Goal: Task Accomplishment & Management: Complete application form

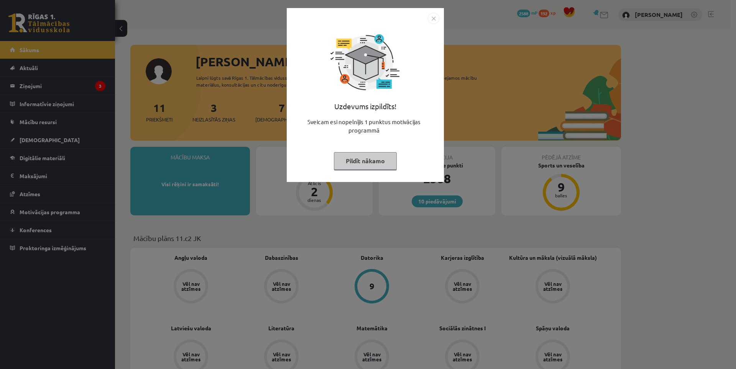
drag, startPoint x: 430, startPoint y: 25, endPoint x: 436, endPoint y: 19, distance: 9.2
click at [431, 25] on div "Uzdevums izpildīts! Sveicam esi nopelnījis 1 punktus motivācijas programmā Pild…" at bounding box center [365, 100] width 148 height 153
click at [436, 18] on img "Close" at bounding box center [434, 19] width 12 height 12
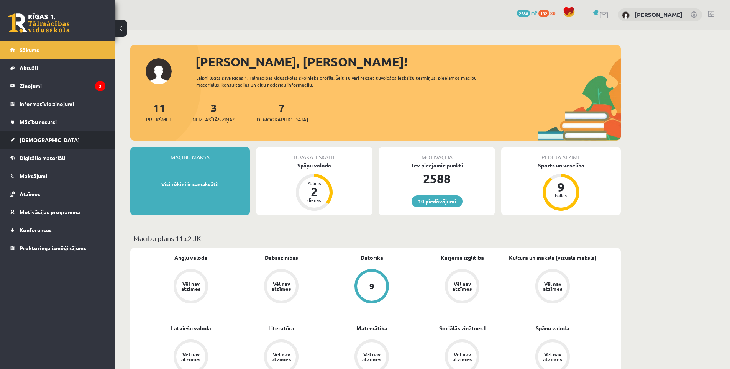
click at [58, 136] on link "[DEMOGRAPHIC_DATA]" at bounding box center [57, 140] width 95 height 18
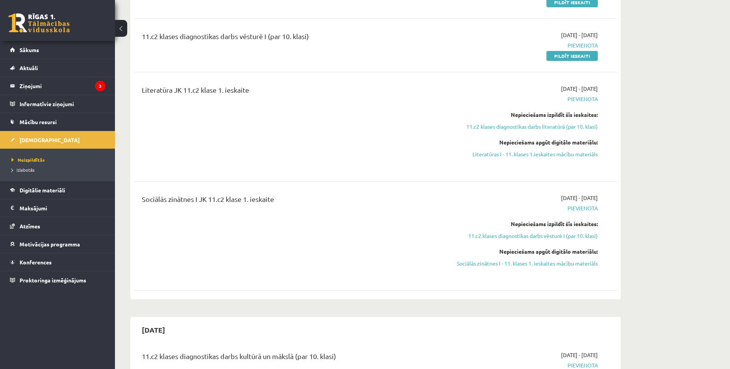
scroll to position [383, 0]
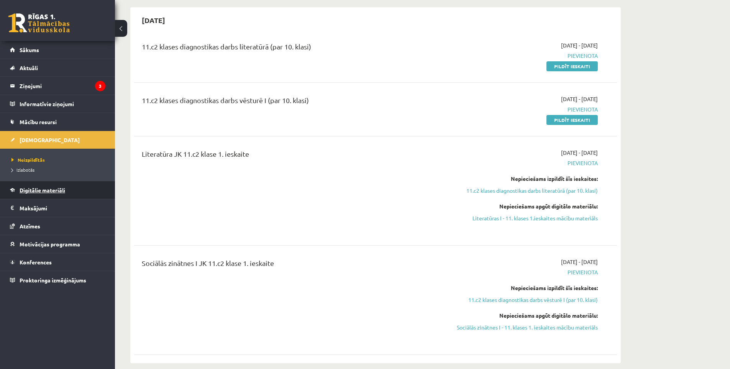
click at [28, 189] on span "Digitālie materiāli" at bounding box center [43, 190] width 46 height 7
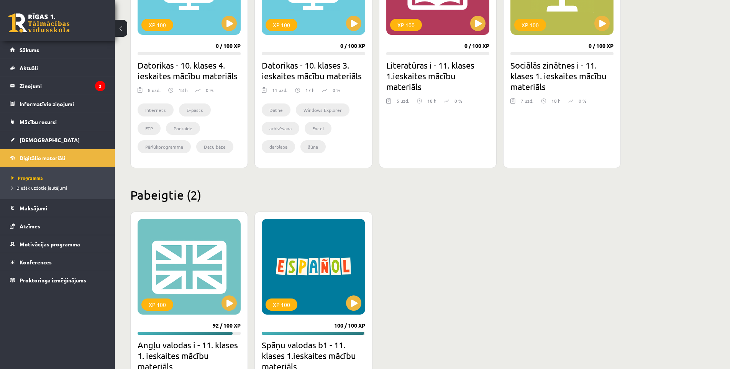
scroll to position [872, 0]
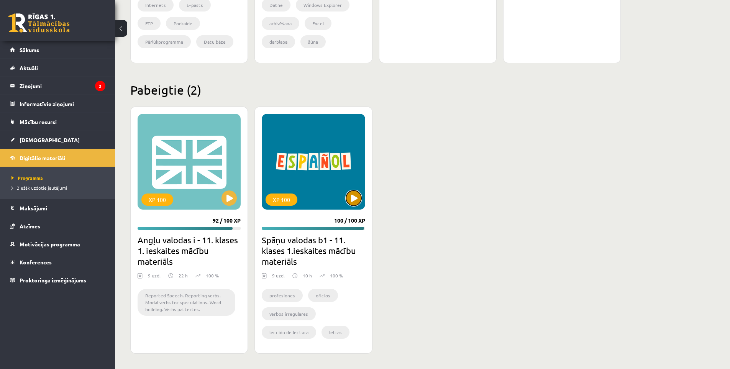
click at [357, 198] on button at bounding box center [353, 198] width 15 height 15
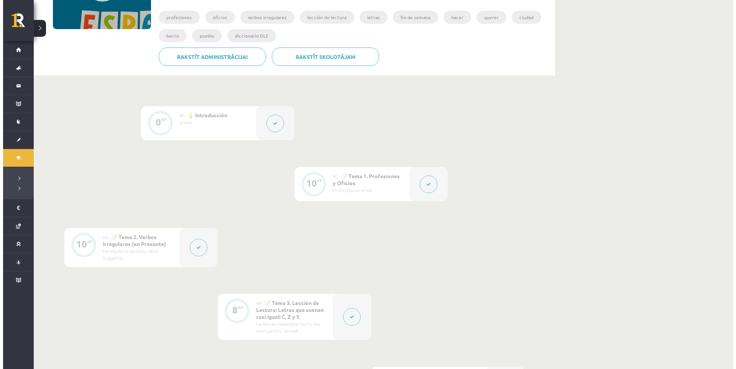
scroll to position [256, 0]
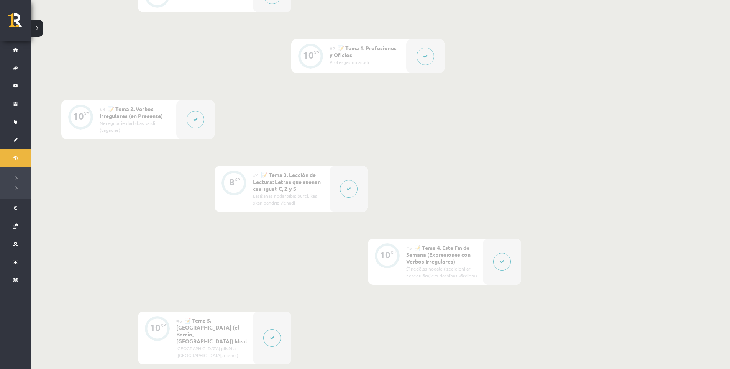
click at [343, 187] on button at bounding box center [349, 189] width 18 height 18
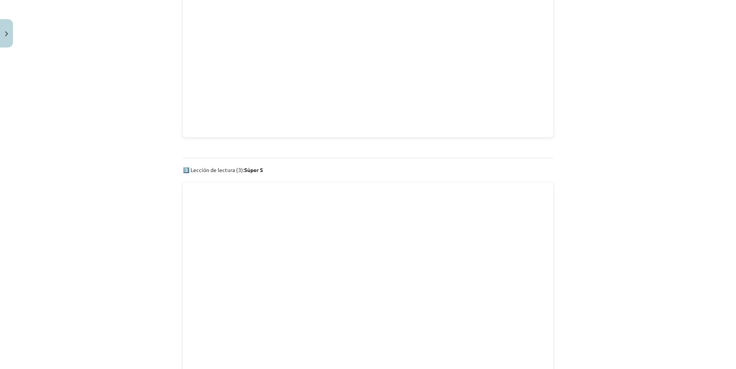
scroll to position [1155, 0]
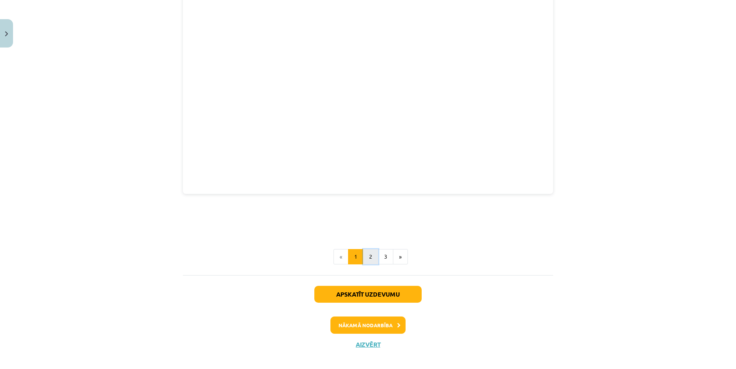
click at [368, 249] on button "2" at bounding box center [370, 256] width 15 height 15
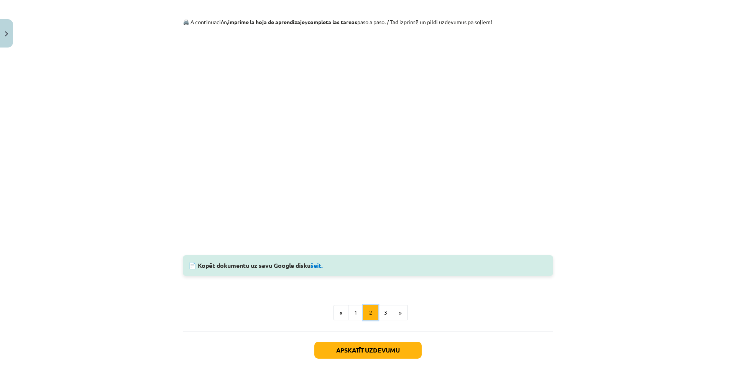
scroll to position [0, 0]
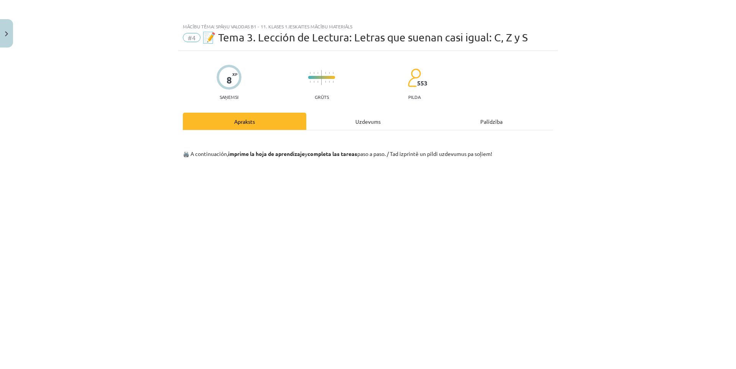
drag, startPoint x: 20, startPoint y: 60, endPoint x: 17, endPoint y: 50, distance: 10.2
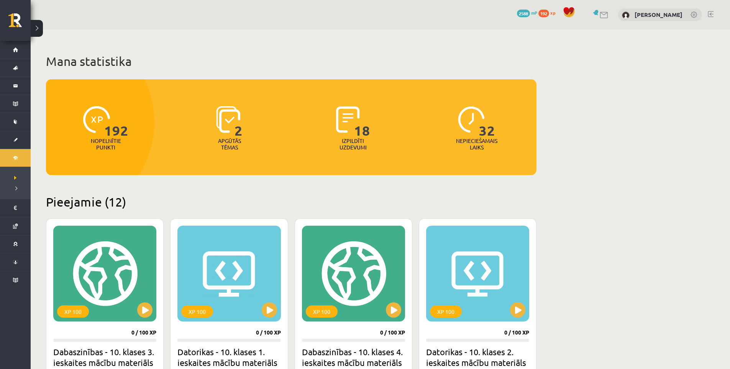
scroll to position [868, 0]
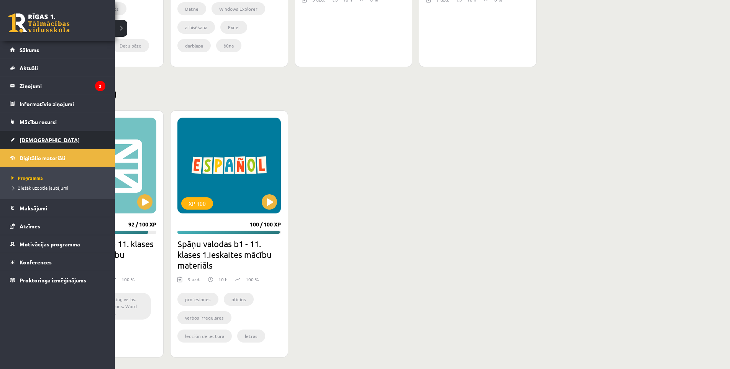
click at [22, 136] on link "[DEMOGRAPHIC_DATA]" at bounding box center [57, 140] width 95 height 18
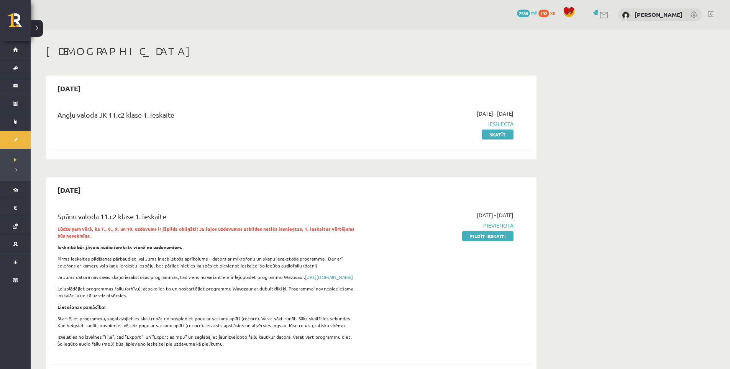
scroll to position [64, 0]
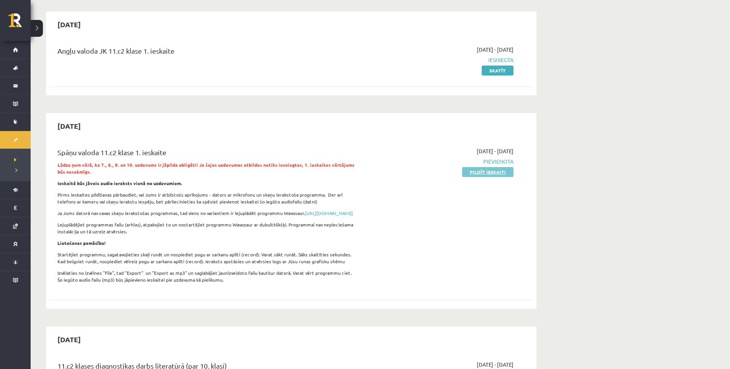
click at [502, 168] on link "Pildīt ieskaiti" at bounding box center [487, 172] width 51 height 10
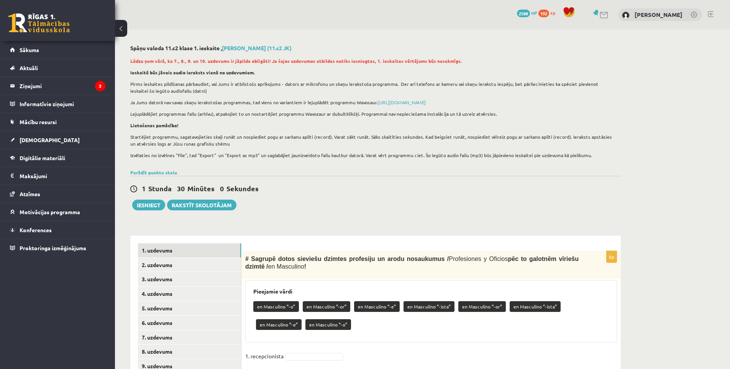
scroll to position [128, 0]
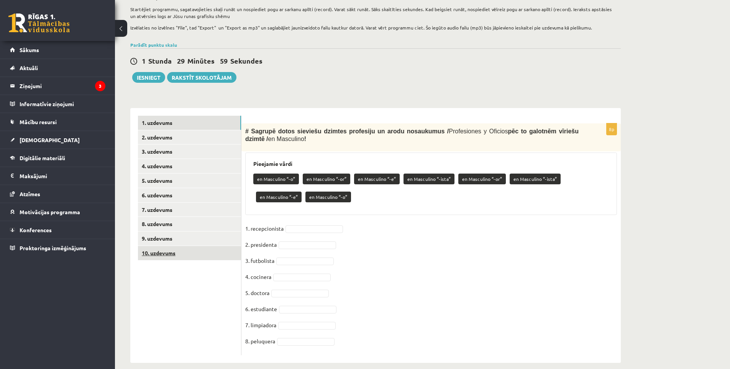
click at [216, 253] on link "10. uzdevums" at bounding box center [189, 253] width 103 height 14
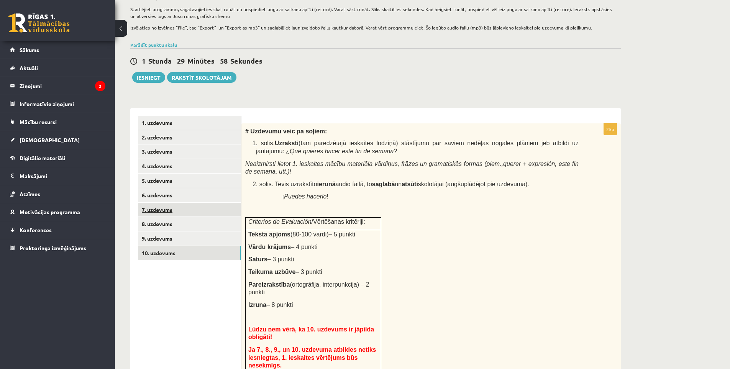
click at [196, 206] on link "7. uzdevums" at bounding box center [189, 210] width 103 height 14
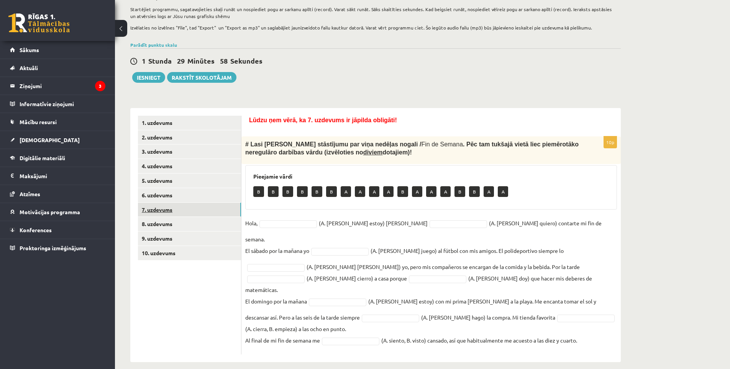
scroll to position [113, 0]
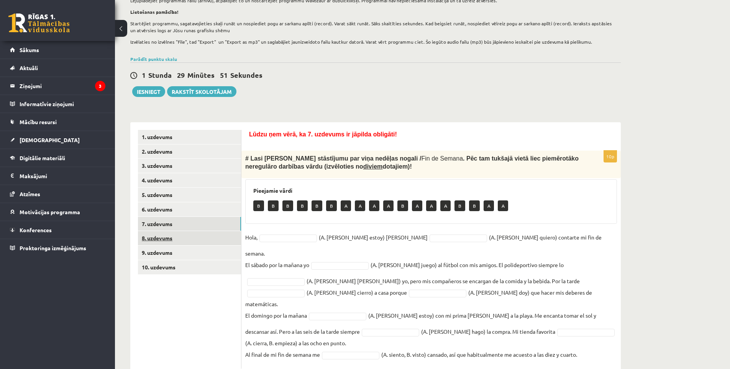
click at [186, 242] on link "8. uzdevums" at bounding box center [189, 238] width 103 height 14
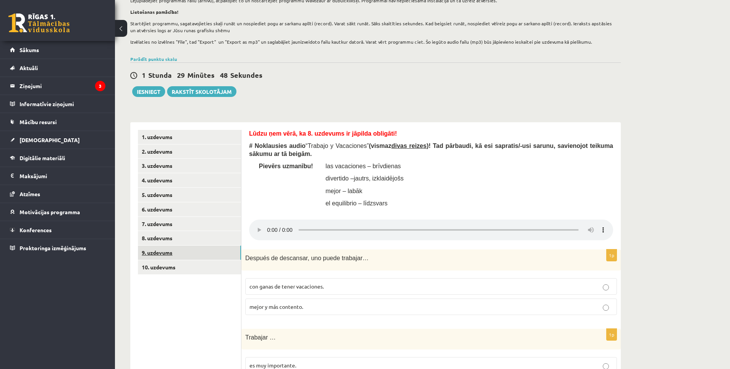
click at [163, 251] on link "9. uzdevums" at bounding box center [189, 253] width 103 height 14
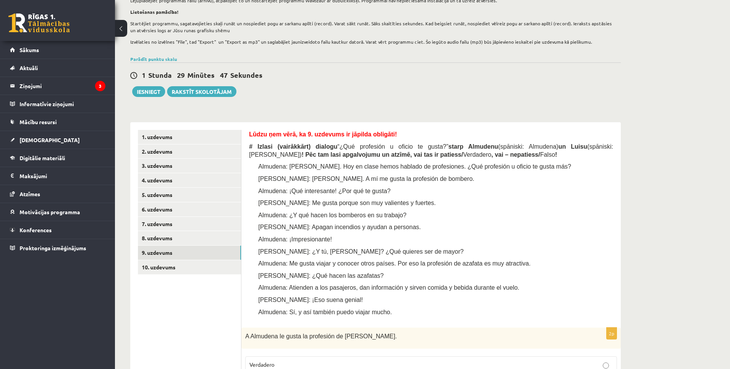
scroll to position [241, 0]
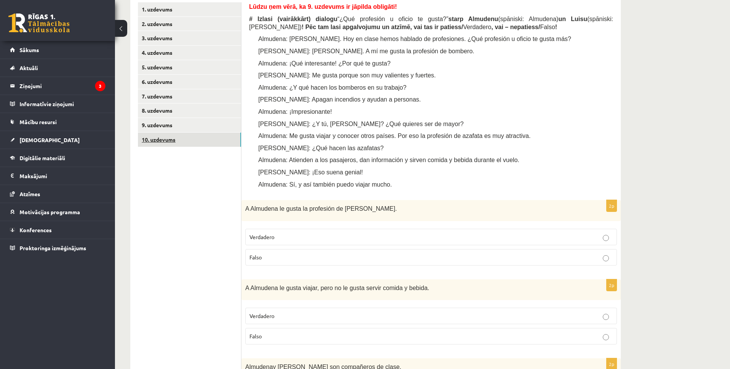
click at [193, 141] on link "10. uzdevums" at bounding box center [189, 140] width 103 height 14
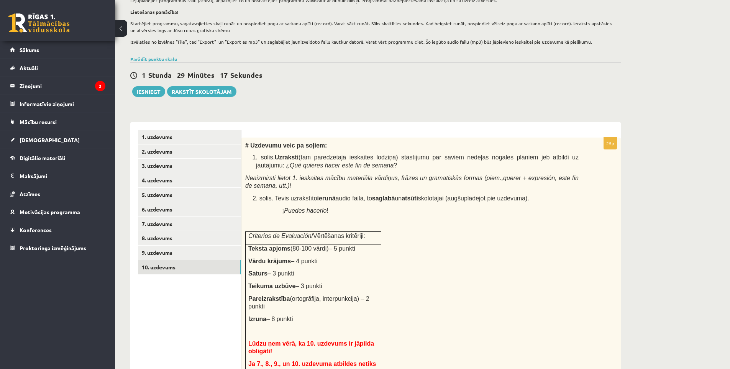
scroll to position [178, 0]
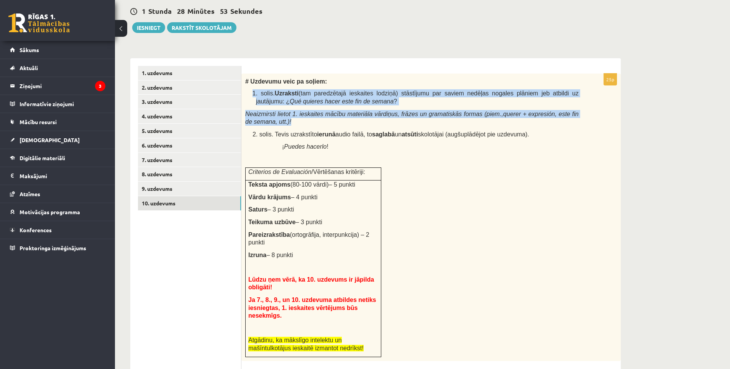
drag, startPoint x: 251, startPoint y: 91, endPoint x: 286, endPoint y: 124, distance: 48.0
click at [286, 124] on div "# Uzdevumu veic pa soļiem: 1. solis. Uzraksti (tam paredzētajā ieskaites lodziņ…" at bounding box center [432, 218] width 380 height 288
copy div "1. solis. Uzraksti (tam paredzētajā ieskaites lodziņā) stāstījumu par saviem ne…"
click at [350, 104] on p "1. solis. Uzraksti (tam paredzētajā ieskaites lodziņā) stāstījumu par saviem ne…" at bounding box center [417, 97] width 323 height 16
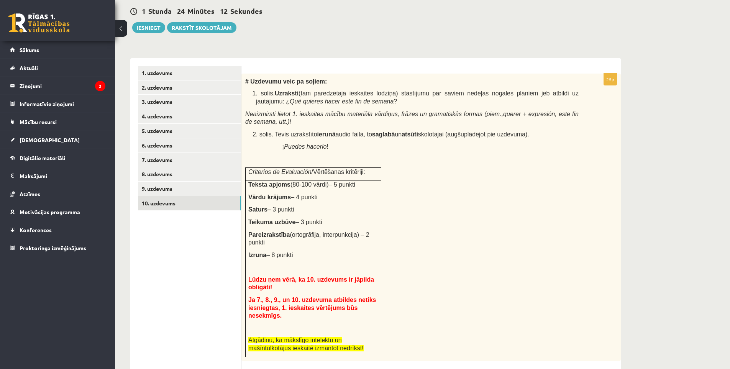
scroll to position [0, 0]
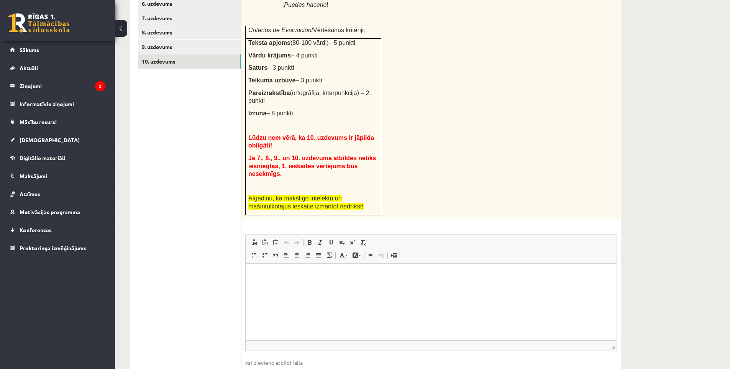
click at [340, 287] on html at bounding box center [431, 274] width 371 height 23
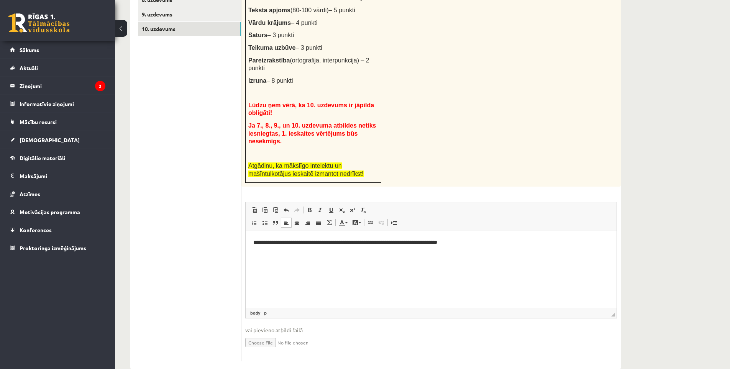
click at [447, 245] on p "**********" at bounding box center [431, 242] width 356 height 8
click at [502, 244] on p "**********" at bounding box center [431, 242] width 356 height 8
drag, startPoint x: 541, startPoint y: 242, endPoint x: 534, endPoint y: 238, distance: 8.3
click at [541, 242] on p "**********" at bounding box center [431, 242] width 356 height 8
click at [552, 245] on p "**********" at bounding box center [431, 242] width 356 height 8
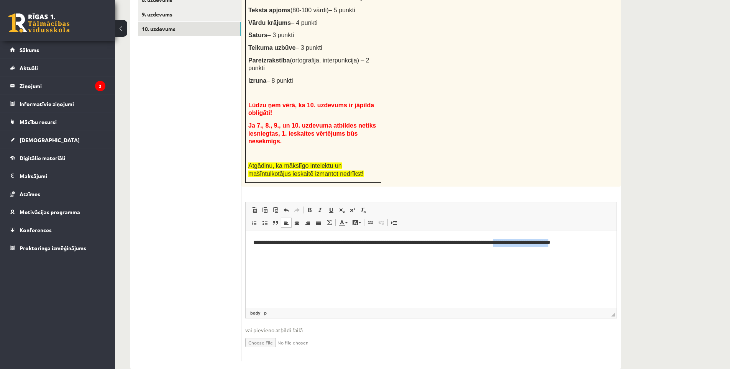
drag, startPoint x: 600, startPoint y: 242, endPoint x: 540, endPoint y: 245, distance: 59.5
click at [540, 245] on p "**********" at bounding box center [431, 242] width 356 height 8
copy p "**********"
click at [605, 243] on p "**********" at bounding box center [431, 242] width 356 height 8
click at [593, 244] on p "**********" at bounding box center [431, 242] width 356 height 8
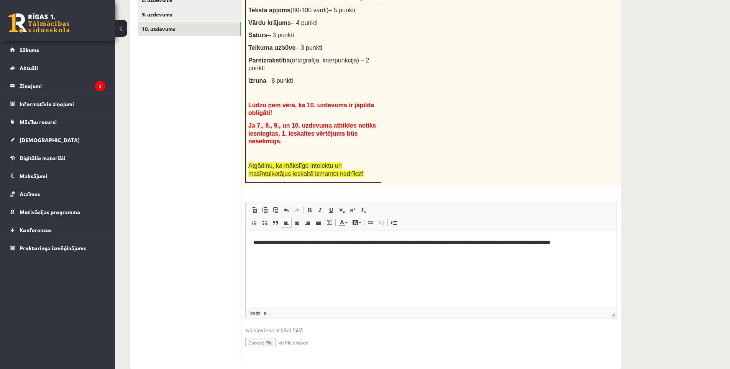
click at [604, 243] on p "**********" at bounding box center [431, 242] width 356 height 8
click at [610, 244] on html "**********" at bounding box center [431, 242] width 371 height 23
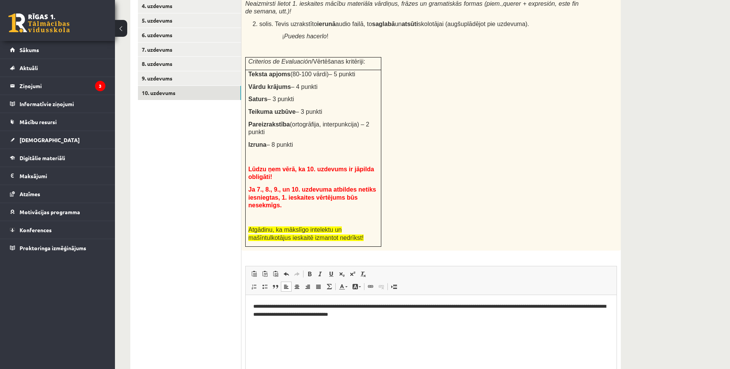
click at [408, 314] on p "**********" at bounding box center [431, 310] width 356 height 16
click at [442, 314] on p "**********" at bounding box center [431, 310] width 356 height 16
click at [583, 313] on p "**********" at bounding box center [431, 310] width 356 height 16
click at [607, 315] on p "**********" at bounding box center [431, 310] width 356 height 16
drag, startPoint x: 501, startPoint y: 236, endPoint x: 437, endPoint y: 196, distance: 75.6
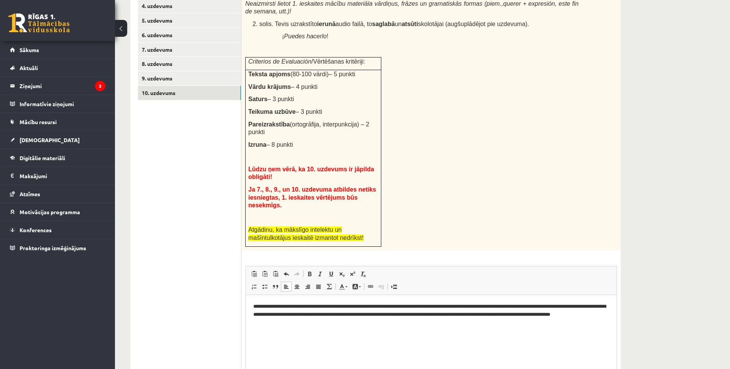
click at [437, 196] on div "# Uzdevumu veic pa soļiem: 1. solis. Uzraksti (tam paredzētajā ieskaites lodziņ…" at bounding box center [432, 107] width 380 height 288
click at [306, 327] on html "**********" at bounding box center [431, 314] width 371 height 39
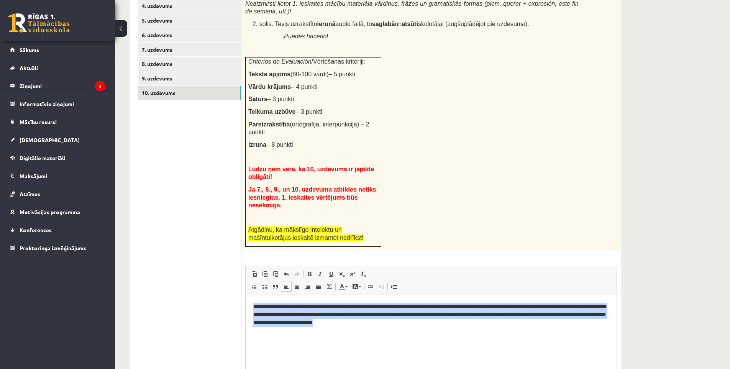
drag, startPoint x: 432, startPoint y: 321, endPoint x: 253, endPoint y: 305, distance: 180.1
click at [253, 305] on html "**********" at bounding box center [431, 314] width 371 height 39
copy p "**********"
click at [443, 324] on p "**********" at bounding box center [431, 314] width 356 height 24
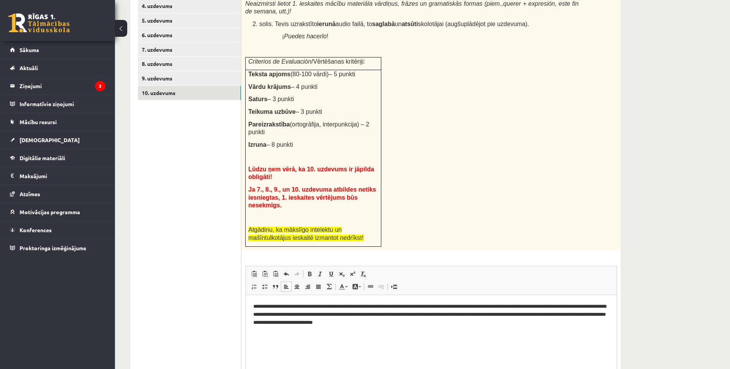
click at [332, 306] on p "**********" at bounding box center [431, 314] width 356 height 24
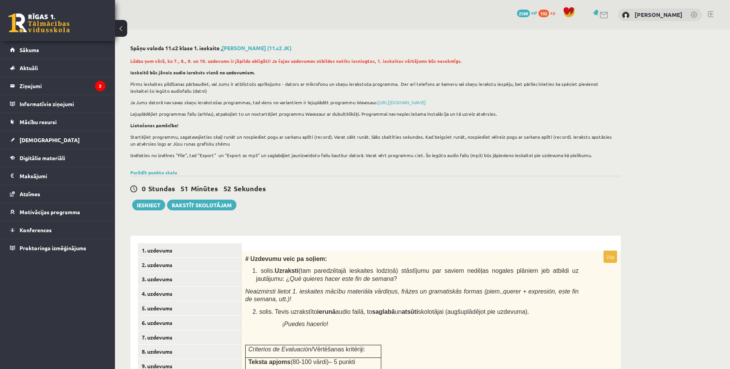
scroll to position [352, 0]
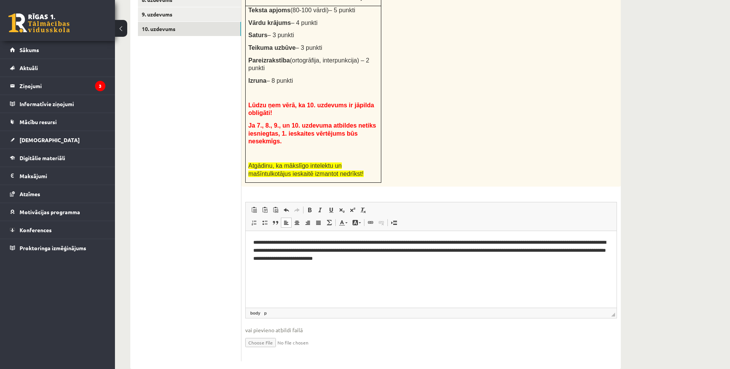
click at [443, 263] on html "**********" at bounding box center [431, 250] width 371 height 39
click at [544, 262] on p "**********" at bounding box center [431, 250] width 356 height 24
drag, startPoint x: 434, startPoint y: 260, endPoint x: 538, endPoint y: 262, distance: 103.9
click at [538, 262] on html "**********" at bounding box center [431, 250] width 371 height 39
copy p "**********"
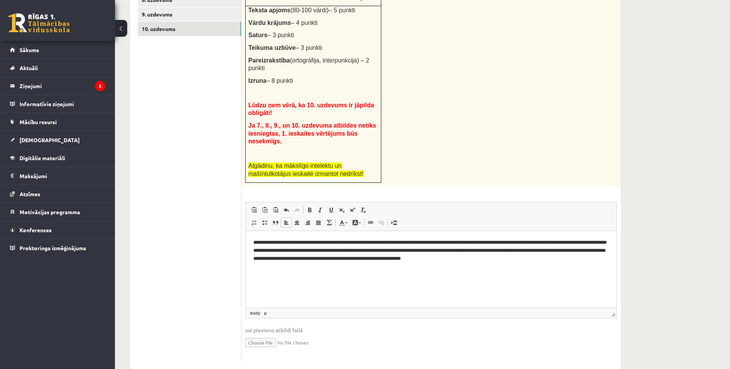
click at [552, 261] on p "**********" at bounding box center [431, 250] width 356 height 24
drag, startPoint x: 254, startPoint y: 240, endPoint x: 263, endPoint y: 240, distance: 9.6
click at [263, 240] on p "**********" at bounding box center [431, 250] width 356 height 24
drag, startPoint x: 491, startPoint y: 240, endPoint x: 514, endPoint y: 241, distance: 22.3
click at [514, 241] on p "**********" at bounding box center [431, 250] width 356 height 24
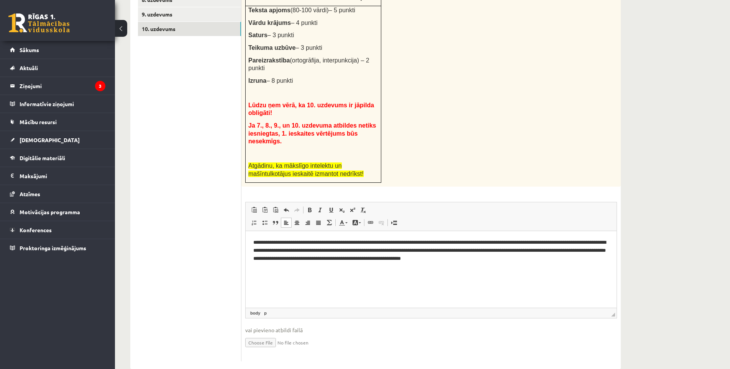
click at [515, 270] on html "**********" at bounding box center [431, 250] width 371 height 39
click at [541, 258] on p "**********" at bounding box center [431, 250] width 356 height 24
click at [281, 334] on input "file" at bounding box center [431, 342] width 372 height 16
type input "**********"
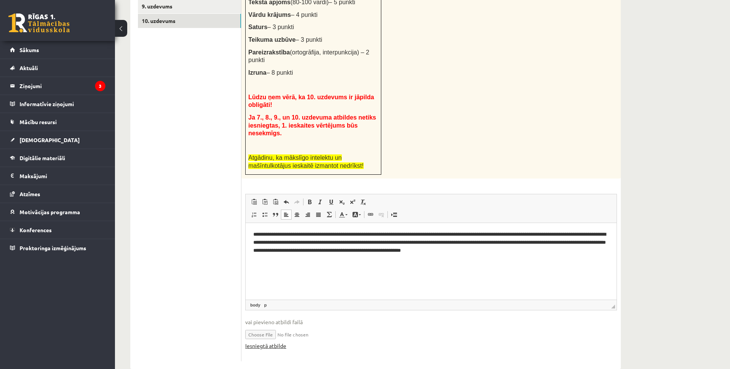
click at [280, 342] on link "Iesniegtā atbilde" at bounding box center [265, 346] width 41 height 8
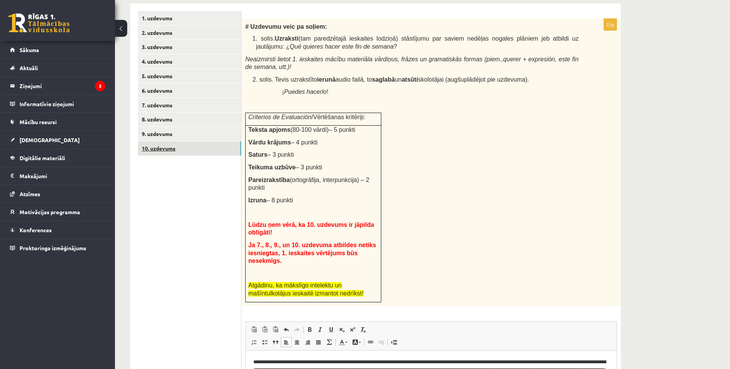
scroll to position [168, 0]
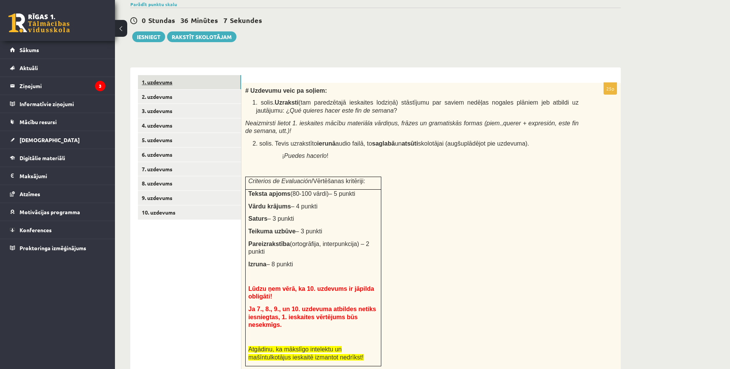
click at [182, 88] on link "1. uzdevums" at bounding box center [189, 82] width 103 height 14
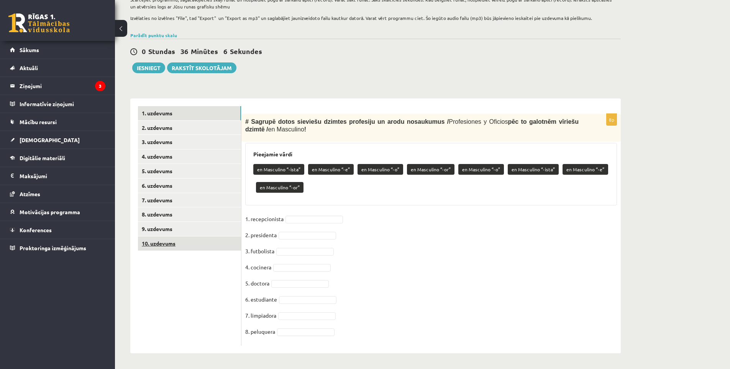
click at [191, 242] on link "10. uzdevums" at bounding box center [189, 244] width 103 height 14
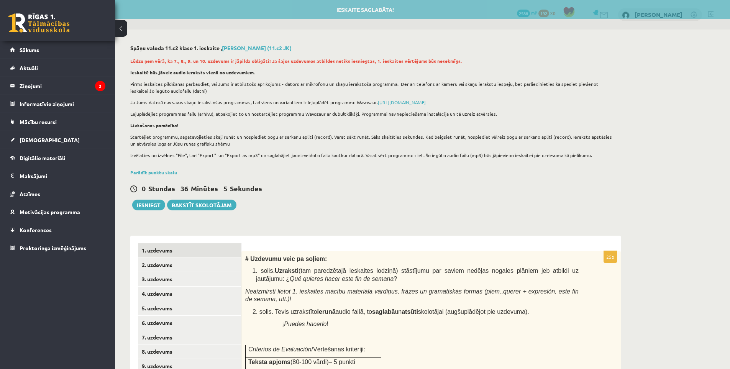
scroll to position [0, 0]
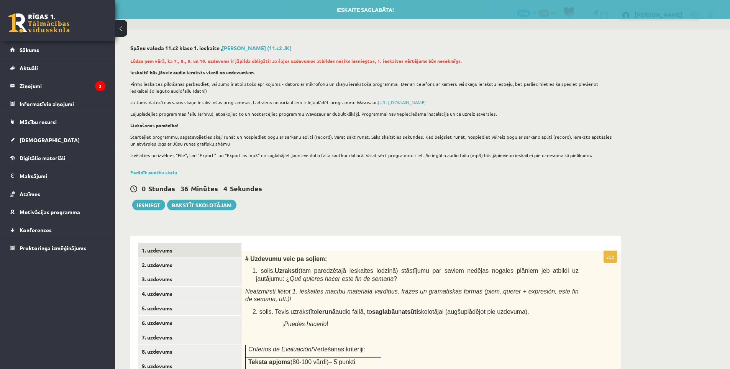
click at [192, 249] on link "1. uzdevums" at bounding box center [189, 250] width 103 height 14
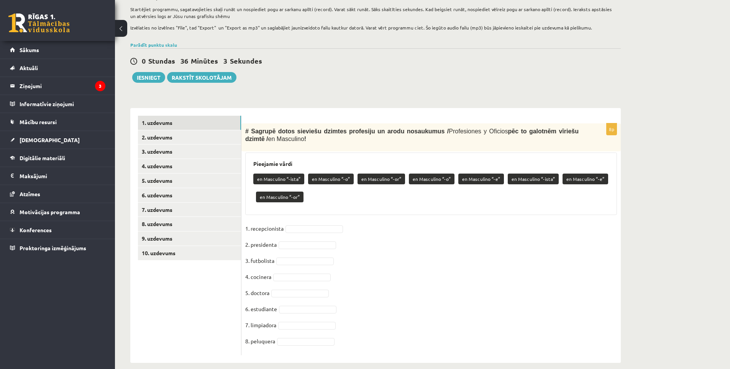
scroll to position [138, 0]
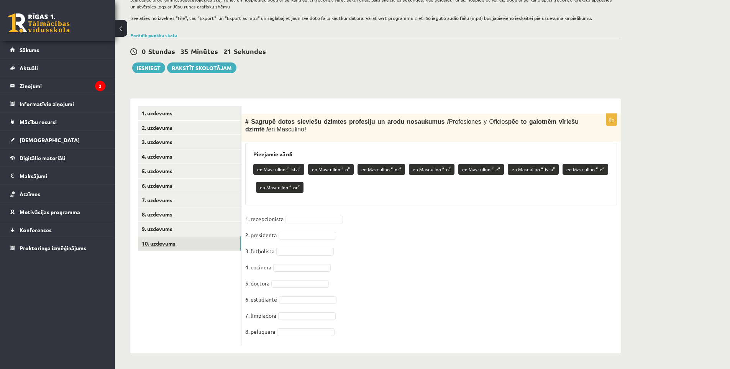
click at [185, 247] on link "10. uzdevums" at bounding box center [189, 244] width 103 height 14
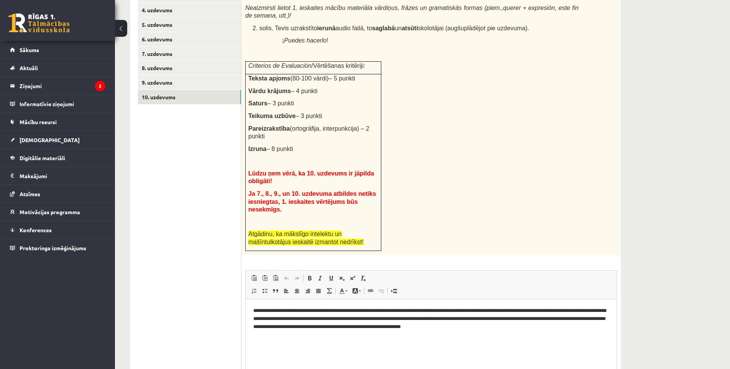
scroll to position [92, 0]
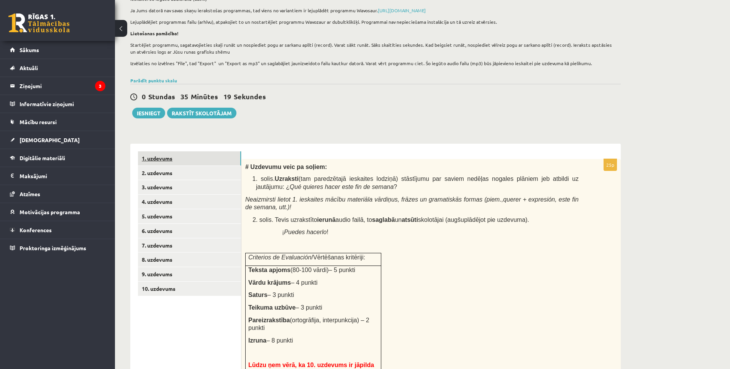
click at [179, 159] on link "1. uzdevums" at bounding box center [189, 158] width 103 height 14
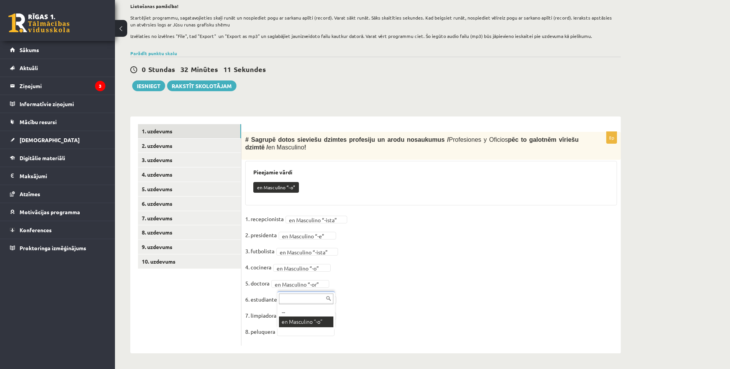
scroll to position [102, 0]
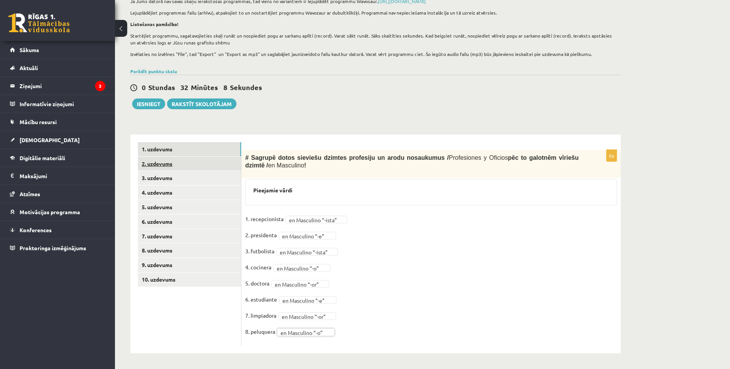
click at [183, 164] on link "2. uzdevums" at bounding box center [189, 164] width 103 height 14
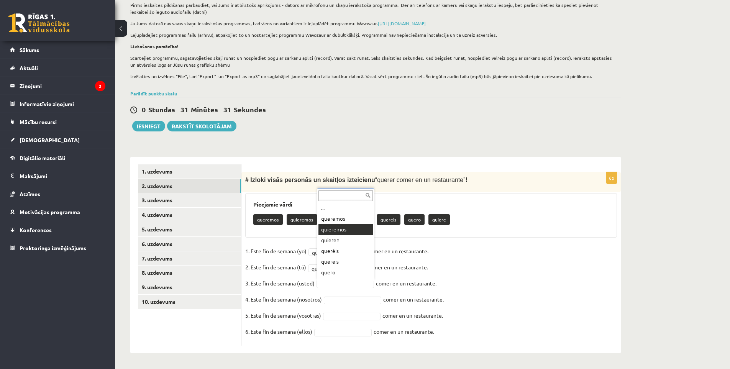
scroll to position [9, 0]
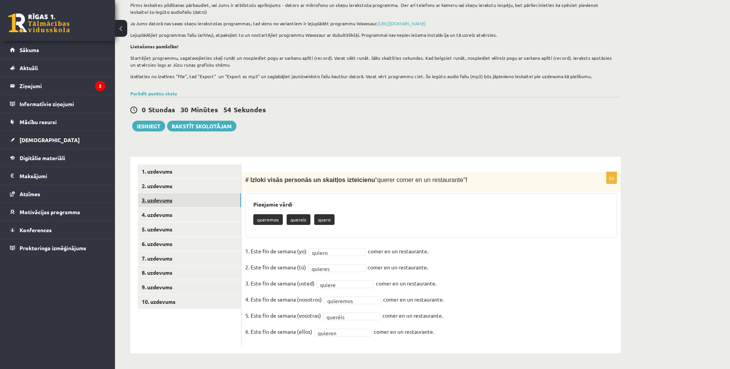
click at [172, 197] on link "3. uzdevums" at bounding box center [189, 200] width 103 height 14
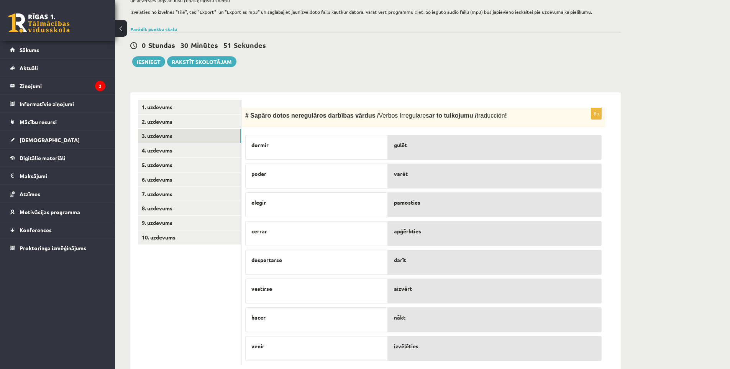
scroll to position [163, 0]
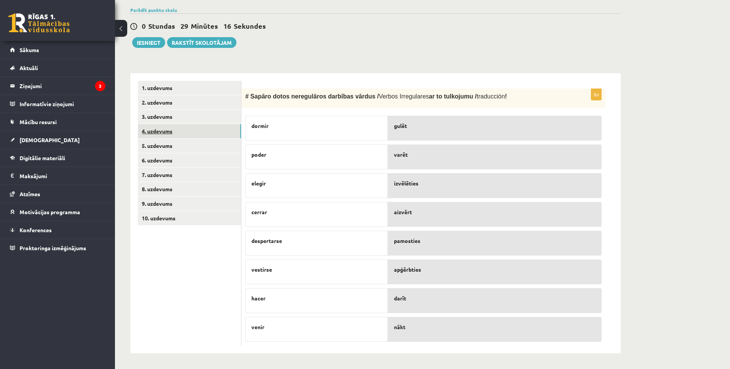
click at [168, 133] on link "4. uzdevums" at bounding box center [189, 131] width 103 height 14
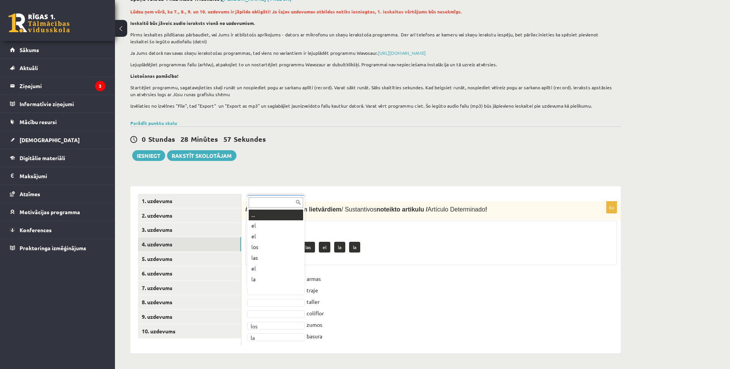
scroll to position [9, 0]
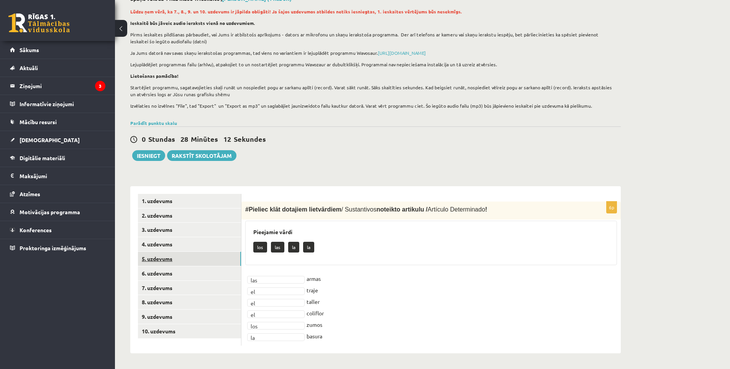
click at [199, 258] on link "5. uzdevums" at bounding box center [189, 259] width 103 height 14
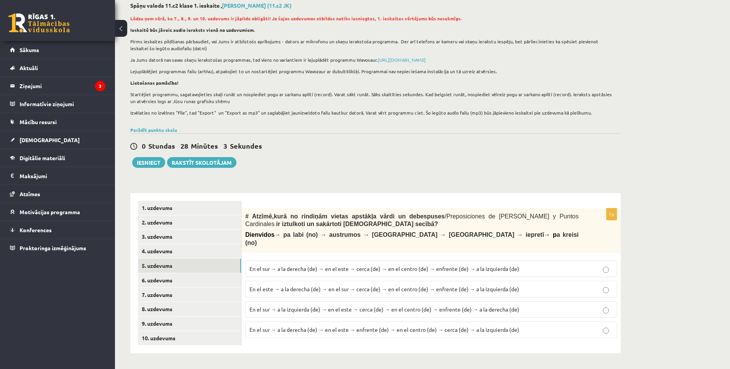
drag, startPoint x: 245, startPoint y: 212, endPoint x: 242, endPoint y: 209, distance: 4.4
click at [242, 209] on div "# Atzīmē , kurā no rindiņām vietas apstākļa vārdi un debespuses / Preposiciones…" at bounding box center [432, 231] width 380 height 44
click at [499, 265] on p "En el sur → a la derecha (de) → en el este → cerca (de) → en el centro (de) → e…" at bounding box center [431, 269] width 363 height 8
click at [180, 277] on link "6. uzdevums" at bounding box center [189, 280] width 103 height 14
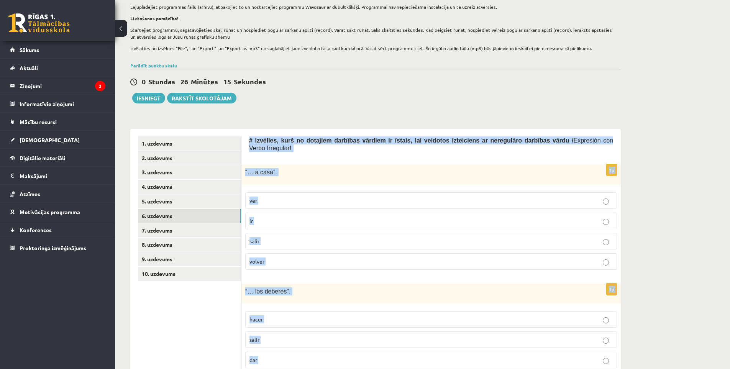
scroll to position [387, 0]
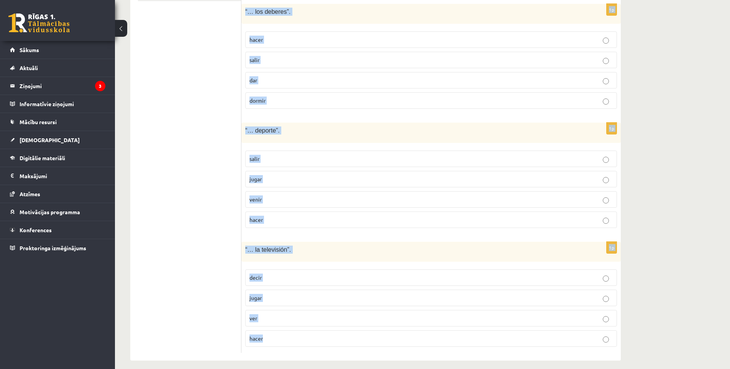
drag, startPoint x: 250, startPoint y: 136, endPoint x: 407, endPoint y: 322, distance: 242.7
click at [407, 322] on form "# Izvēlies, kurš no dotajiem darbības vārdiem ir īstais, lai veidotos izteicien…" at bounding box center [431, 105] width 364 height 497
copy form "# Izvēlies, kurš no dotajiem darbības vārdiem ir īstais, lai veidotos izteicien…"
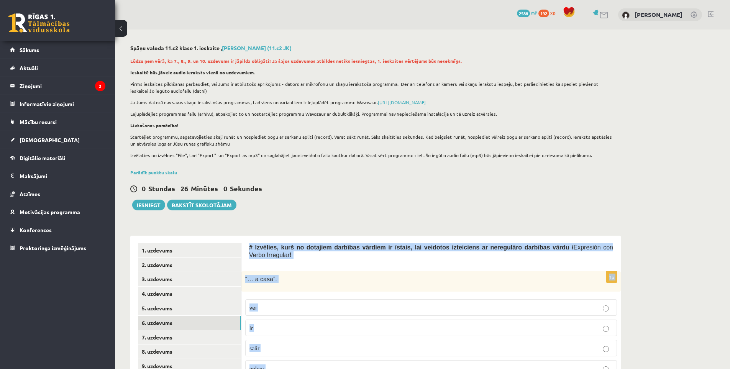
scroll to position [64, 0]
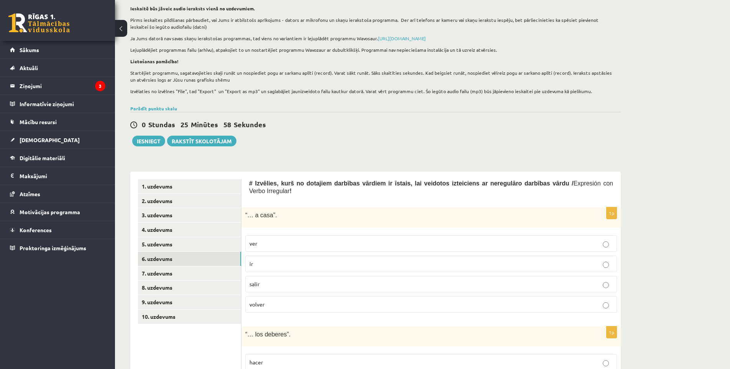
click at [316, 301] on p "volver" at bounding box center [431, 305] width 363 height 8
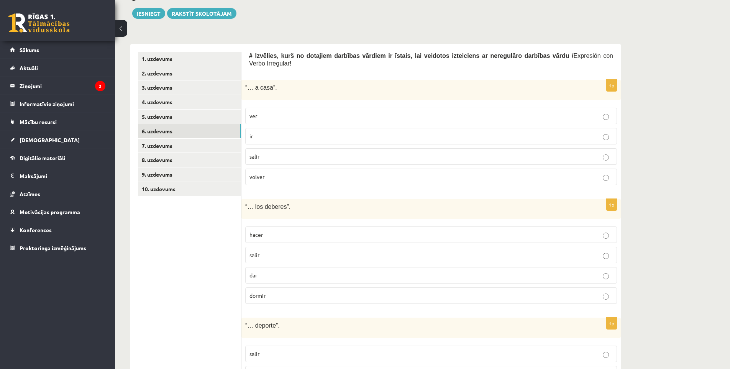
scroll to position [256, 0]
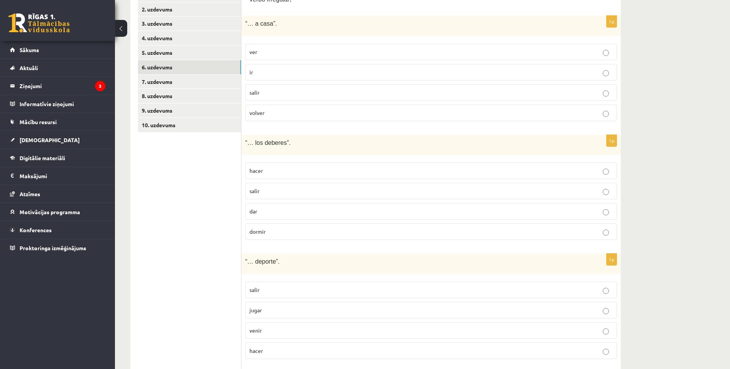
click at [296, 167] on p "hacer" at bounding box center [431, 171] width 363 height 8
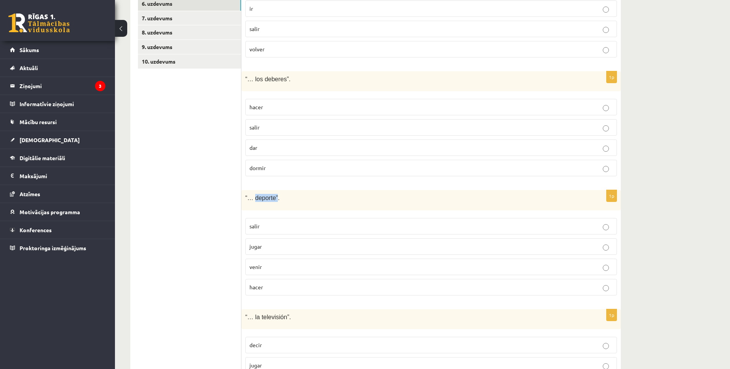
drag, startPoint x: 253, startPoint y: 191, endPoint x: 275, endPoint y: 194, distance: 21.7
click at [275, 194] on p "“… deporte”." at bounding box center [412, 198] width 334 height 8
click at [270, 194] on div at bounding box center [270, 194] width 0 height 0
click at [329, 196] on div "“… deporte”." at bounding box center [432, 200] width 380 height 20
click at [289, 283] on p "hacer" at bounding box center [431, 287] width 363 height 8
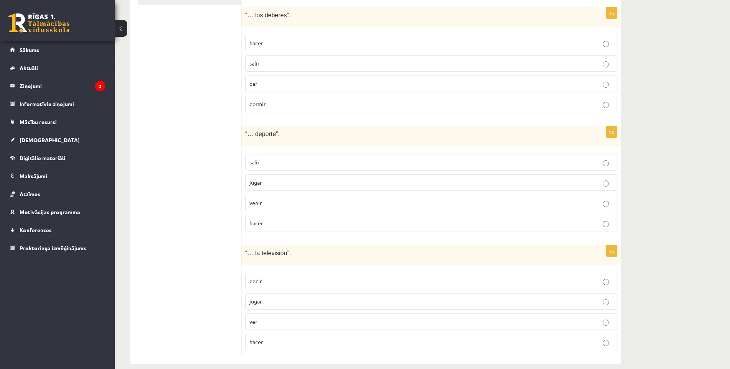
scroll to position [387, 0]
click at [299, 319] on fieldset "decir jugar ver hacer" at bounding box center [431, 308] width 372 height 84
click at [296, 317] on label "ver" at bounding box center [431, 318] width 372 height 16
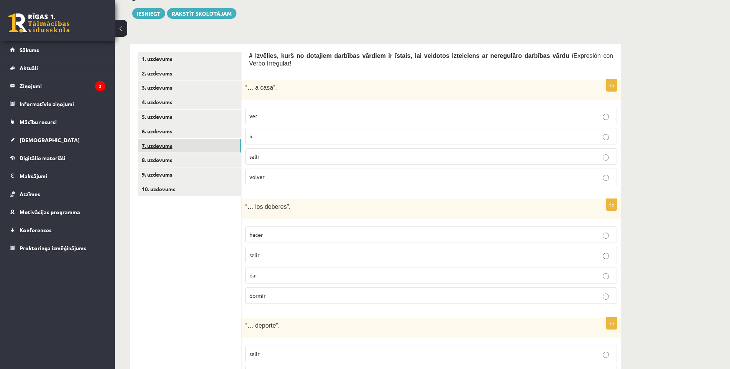
click at [167, 142] on link "7. uzdevums" at bounding box center [189, 146] width 103 height 14
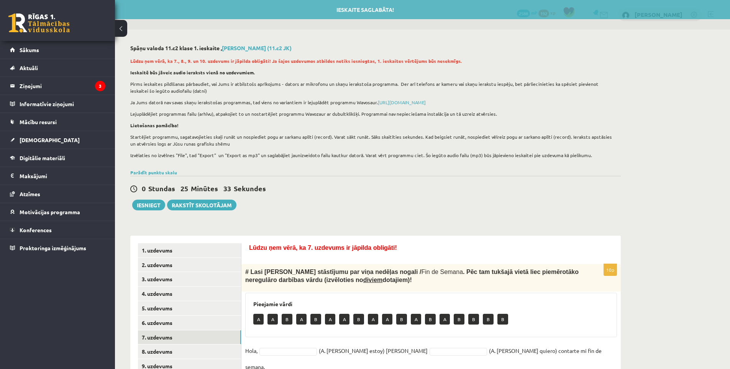
scroll to position [114, 0]
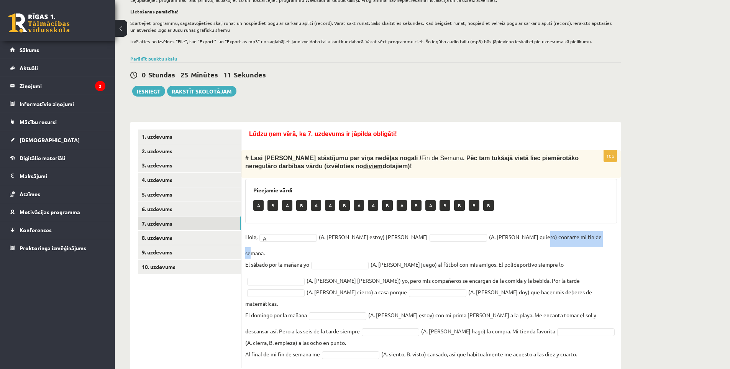
drag, startPoint x: 491, startPoint y: 239, endPoint x: 554, endPoint y: 237, distance: 62.9
click at [554, 237] on fieldset "Hola, A * (A. [PERSON_NAME] estoy) [PERSON_NAME] (A. [PERSON_NAME] quiero) cont…" at bounding box center [431, 297] width 372 height 133
click at [549, 224] on div at bounding box center [549, 224] width 0 height 0
click at [587, 243] on fieldset "Hola, A * (A. [PERSON_NAME] estoy) [PERSON_NAME] (A. [PERSON_NAME] quiero) cont…" at bounding box center [431, 297] width 372 height 133
drag, startPoint x: 448, startPoint y: 237, endPoint x: 463, endPoint y: 237, distance: 14.6
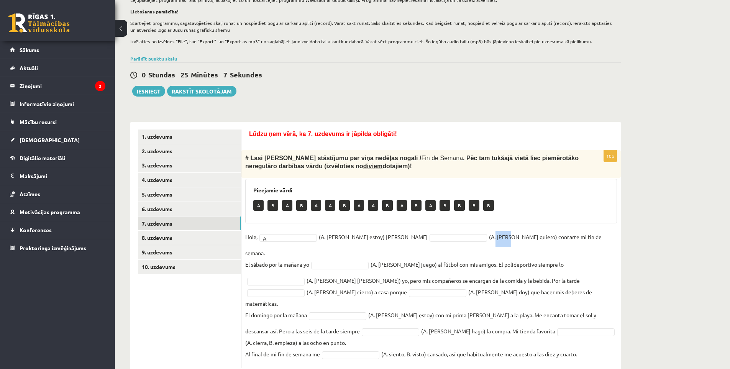
click at [463, 237] on fieldset "Hola, A * (A. [PERSON_NAME] estoy) [PERSON_NAME] (A. [PERSON_NAME] quiero) cont…" at bounding box center [431, 297] width 372 height 133
click at [458, 224] on div at bounding box center [458, 224] width 0 height 0
click at [490, 245] on fieldset "Hola, A * (A. [PERSON_NAME] estoy) [PERSON_NAME] (A. [PERSON_NAME] quiero) cont…" at bounding box center [431, 297] width 372 height 133
drag, startPoint x: 418, startPoint y: 256, endPoint x: 430, endPoint y: 258, distance: 12.0
click at [430, 258] on fieldset "Hola, A * (A. [PERSON_NAME] estoy) [PERSON_NAME] * (A. [PERSON_NAME] quiero) co…" at bounding box center [431, 297] width 372 height 133
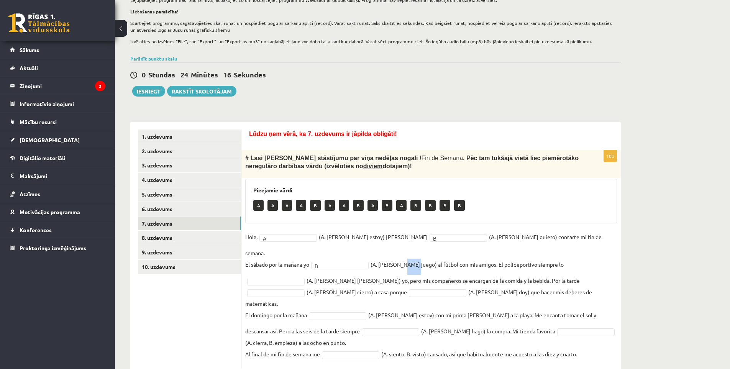
drag, startPoint x: 402, startPoint y: 255, endPoint x: 414, endPoint y: 257, distance: 12.4
click at [414, 257] on fieldset "Hola, A * (A. [PERSON_NAME] estoy) [PERSON_NAME] * (A. [PERSON_NAME] quiero) co…" at bounding box center [431, 297] width 372 height 133
click at [409, 257] on div at bounding box center [409, 257] width 0 height 0
click at [436, 259] on fieldset "Hola, A * (A. [PERSON_NAME] estoy) [PERSON_NAME] * (A. [PERSON_NAME] quiero) co…" at bounding box center [431, 297] width 372 height 133
drag, startPoint x: 478, startPoint y: 253, endPoint x: 544, endPoint y: 258, distance: 66.1
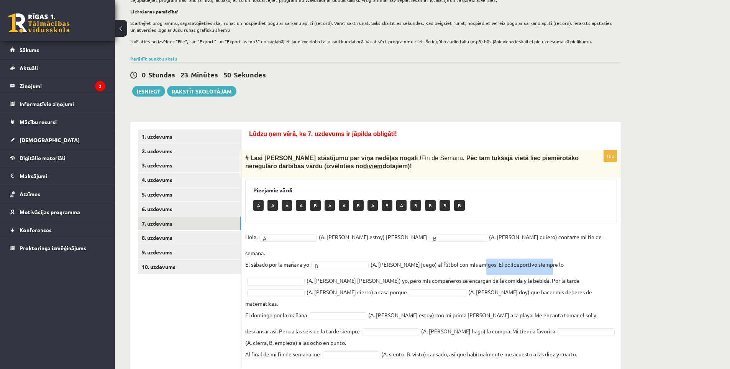
click at [544, 258] on fieldset "Hola, A * (A. [PERSON_NAME] estoy) [PERSON_NAME] * (A. [PERSON_NAME] quiero) co…" at bounding box center [431, 297] width 372 height 133
click at [539, 257] on div at bounding box center [539, 257] width 0 height 0
click at [669, 274] on div "Spāņu valoda 11.c2 klase 1. [PERSON_NAME] (11.c2 JK) Lūdzu ņem vērā, ka 7., 8.,…" at bounding box center [422, 154] width 615 height 476
drag, startPoint x: 285, startPoint y: 270, endPoint x: 432, endPoint y: 273, distance: 147.2
click at [432, 273] on fieldset "Hola, A * (A. [PERSON_NAME] estoy) [PERSON_NAME] * (A. [PERSON_NAME] quiero) co…" at bounding box center [431, 297] width 372 height 133
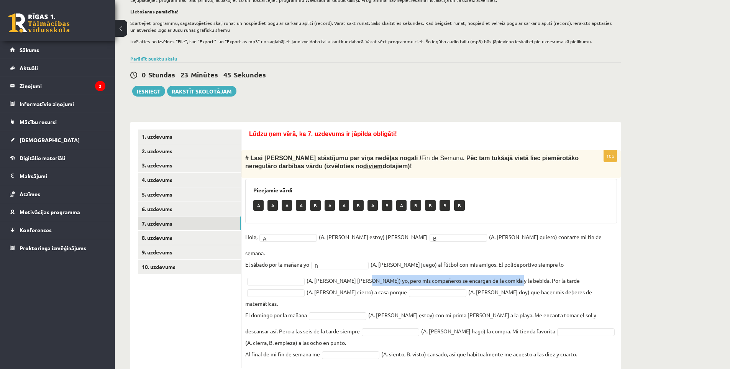
click at [427, 273] on div at bounding box center [427, 273] width 0 height 0
drag, startPoint x: 283, startPoint y: 270, endPoint x: 434, endPoint y: 272, distance: 151.8
click at [434, 272] on fieldset "Hola, A * (A. [PERSON_NAME] estoy) [PERSON_NAME] * (A. [PERSON_NAME] quiero) co…" at bounding box center [431, 297] width 372 height 133
click at [429, 273] on div at bounding box center [429, 273] width 0 height 0
click at [569, 245] on fieldset "Hola, A * (A. [PERSON_NAME] estoy) [PERSON_NAME] * (A. [PERSON_NAME] quiero) co…" at bounding box center [431, 297] width 372 height 133
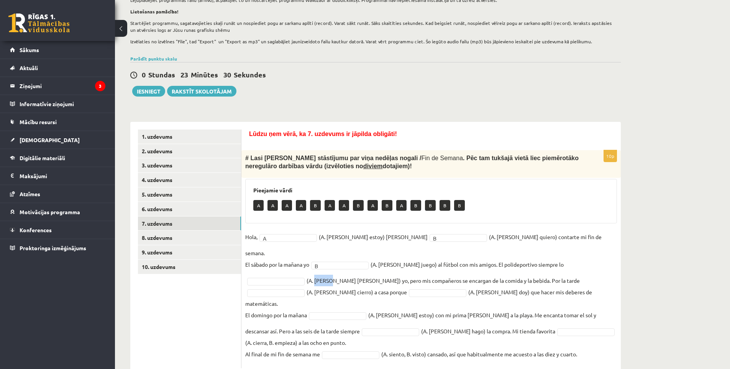
drag, startPoint x: 244, startPoint y: 270, endPoint x: 260, endPoint y: 270, distance: 16.5
click at [260, 270] on div "10p # [PERSON_NAME] stāstījumu par viņa nedēļas nogali / Fin de Semana . Pēc ta…" at bounding box center [432, 259] width 380 height 218
click at [255, 273] on div at bounding box center [255, 273] width 0 height 0
click at [270, 271] on fieldset "Hola, A * (A. [PERSON_NAME] estoy) [PERSON_NAME] * (A. [PERSON_NAME] quiero) co…" at bounding box center [431, 297] width 372 height 133
drag, startPoint x: 271, startPoint y: 271, endPoint x: 279, endPoint y: 270, distance: 8.3
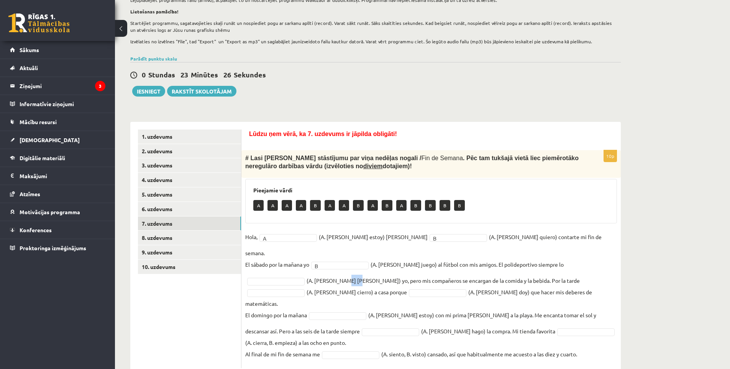
click at [279, 270] on fieldset "Hola, A * (A. [PERSON_NAME] estoy) [PERSON_NAME] * (A. [PERSON_NAME] quiero) co…" at bounding box center [431, 297] width 372 height 133
click at [274, 256] on div at bounding box center [274, 256] width 0 height 0
drag, startPoint x: 521, startPoint y: 253, endPoint x: 536, endPoint y: 254, distance: 14.6
click at [536, 254] on fieldset "Hola, A * (A. [PERSON_NAME] estoy) [PERSON_NAME] * (A. [PERSON_NAME] quiero) co…" at bounding box center [431, 297] width 372 height 133
click at [520, 255] on fieldset "Hola, A * (A. [PERSON_NAME] estoy) [PERSON_NAME] * (A. [PERSON_NAME] quiero) co…" at bounding box center [431, 297] width 372 height 133
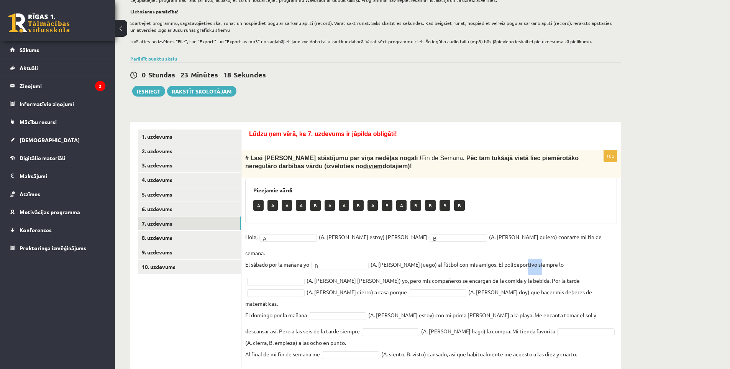
drag, startPoint x: 519, startPoint y: 255, endPoint x: 539, endPoint y: 256, distance: 20.4
click at [539, 256] on fieldset "Hola, A * (A. [PERSON_NAME] estoy) [PERSON_NAME] * (A. [PERSON_NAME] quiero) co…" at bounding box center [431, 297] width 372 height 133
click at [534, 257] on div at bounding box center [534, 257] width 0 height 0
drag, startPoint x: 486, startPoint y: 256, endPoint x: 518, endPoint y: 260, distance: 32.5
click at [518, 260] on fieldset "Hola, A * (A. [PERSON_NAME] estoy) [PERSON_NAME] * (A. [PERSON_NAME] quiero) co…" at bounding box center [431, 297] width 372 height 133
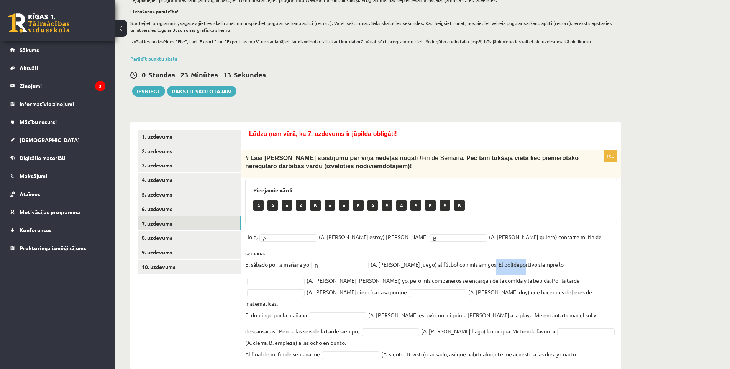
click at [513, 257] on div at bounding box center [513, 257] width 0 height 0
click at [537, 261] on fieldset "Hola, A * (A. [PERSON_NAME] estoy) [PERSON_NAME] * (A. [PERSON_NAME] quiero) co…" at bounding box center [431, 297] width 372 height 133
click at [543, 255] on fieldset "Hola, A * (A. [PERSON_NAME] estoy) [PERSON_NAME] * (A. [PERSON_NAME] quiero) co…" at bounding box center [431, 297] width 372 height 133
click at [538, 257] on div at bounding box center [538, 257] width 0 height 0
click at [494, 259] on fieldset "Hola, A * (A. [PERSON_NAME] estoy) [PERSON_NAME] * (A. [PERSON_NAME] quiero) co…" at bounding box center [431, 297] width 372 height 133
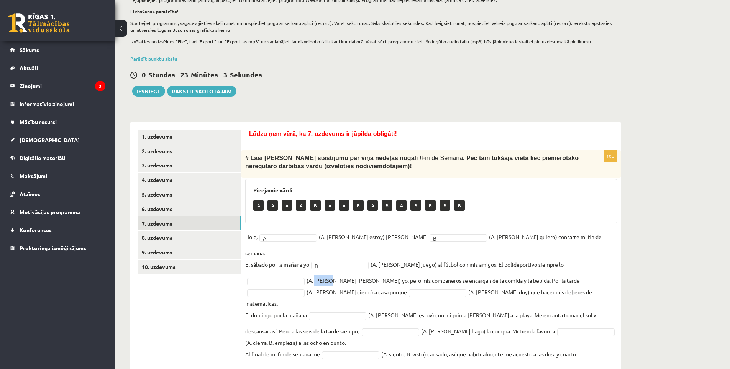
drag, startPoint x: 246, startPoint y: 270, endPoint x: 261, endPoint y: 268, distance: 15.1
click at [261, 268] on fieldset "Hola, A * (A. [PERSON_NAME] estoy) [PERSON_NAME] * (A. [PERSON_NAME] quiero) co…" at bounding box center [431, 297] width 372 height 133
click at [256, 256] on div at bounding box center [256, 256] width 0 height 0
click at [273, 275] on fieldset "Hola, A * (A. [PERSON_NAME] estoy) [PERSON_NAME] * (A. [PERSON_NAME] quiero) co…" at bounding box center [431, 297] width 372 height 133
click at [436, 270] on fieldset "Hola, A * (A. [PERSON_NAME] estoy) [PERSON_NAME] * (A. [PERSON_NAME] quiero) co…" at bounding box center [431, 297] width 372 height 133
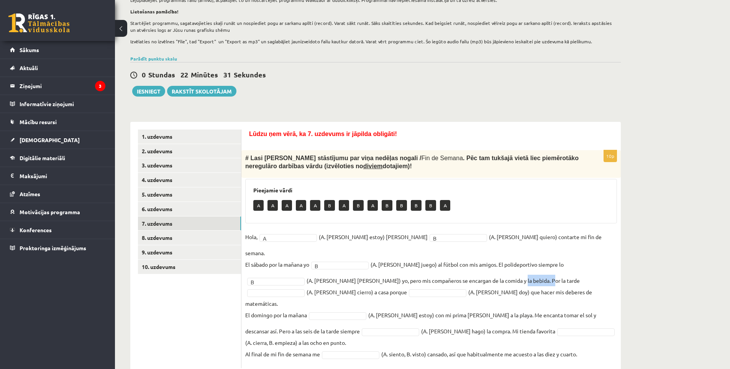
drag, startPoint x: 436, startPoint y: 270, endPoint x: 464, endPoint y: 272, distance: 28.8
click at [464, 272] on fieldset "Hola, A * (A. [PERSON_NAME] estoy) [PERSON_NAME] * (A. [PERSON_NAME] quiero) co…" at bounding box center [431, 297] width 372 height 133
click at [459, 273] on div at bounding box center [459, 273] width 0 height 0
click at [448, 274] on fieldset "Hola, A * (A. [PERSON_NAME] estoy) [PERSON_NAME] * (A. [PERSON_NAME] quiero) co…" at bounding box center [431, 297] width 372 height 133
drag, startPoint x: 577, startPoint y: 270, endPoint x: 609, endPoint y: 271, distance: 31.9
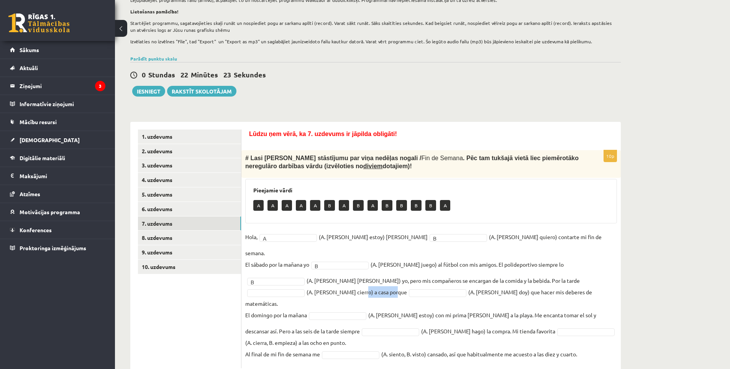
click at [609, 271] on fieldset "Hola, A * (A. [PERSON_NAME] estoy) [PERSON_NAME] * (A. [PERSON_NAME] quiero) co…" at bounding box center [431, 297] width 372 height 133
click at [604, 273] on div at bounding box center [604, 273] width 0 height 0
click at [585, 283] on fieldset "Hola, A * (A. [PERSON_NAME] estoy) [PERSON_NAME] * (A. [PERSON_NAME] quiero) co…" at bounding box center [431, 297] width 372 height 133
drag, startPoint x: 540, startPoint y: 271, endPoint x: 549, endPoint y: 271, distance: 9.6
click at [549, 271] on fieldset "Hola, A * (A. [PERSON_NAME] estoy) [PERSON_NAME] * (A. [PERSON_NAME] quiero) co…" at bounding box center [431, 297] width 372 height 133
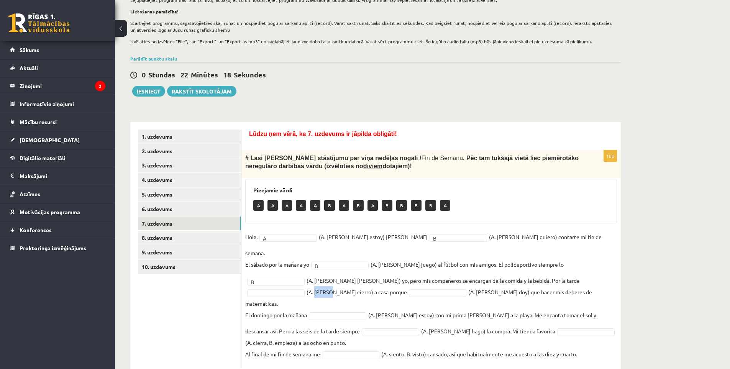
click at [544, 273] on div at bounding box center [544, 273] width 0 height 0
click at [563, 277] on fieldset "Hola, A * (A. [PERSON_NAME] estoy) [PERSON_NAME] * (A. [PERSON_NAME] quiero) co…" at bounding box center [431, 297] width 372 height 133
drag, startPoint x: 559, startPoint y: 271, endPoint x: 572, endPoint y: 271, distance: 13.8
click at [572, 271] on fieldset "Hola, A * (A. [PERSON_NAME] estoy) [PERSON_NAME] * (A. [PERSON_NAME] quiero) co…" at bounding box center [431, 297] width 372 height 133
click at [567, 273] on div at bounding box center [567, 273] width 0 height 0
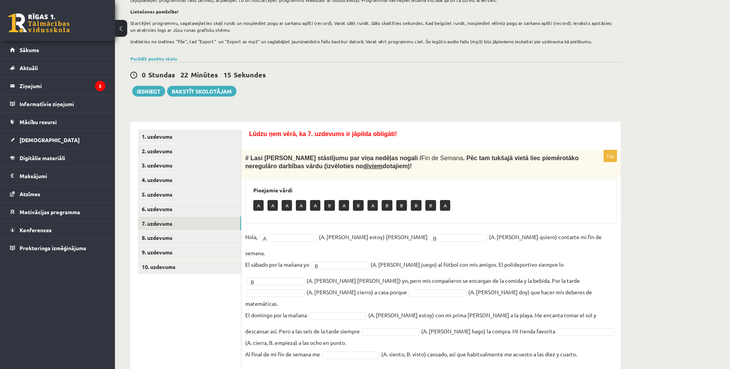
drag, startPoint x: 559, startPoint y: 279, endPoint x: 544, endPoint y: 278, distance: 14.6
click at [555, 279] on fieldset "Hola, A * (A. [PERSON_NAME] estoy) [PERSON_NAME] * (A. [PERSON_NAME] quiero) co…" at bounding box center [431, 297] width 372 height 133
click at [345, 279] on fieldset "Hola, A * (A. [PERSON_NAME] estoy) [PERSON_NAME] * (A. [PERSON_NAME] quiero) co…" at bounding box center [431, 297] width 372 height 133
drag, startPoint x: 315, startPoint y: 280, endPoint x: 347, endPoint y: 283, distance: 32.3
click at [347, 283] on fieldset "Hola, A * (A. [PERSON_NAME] estoy) [PERSON_NAME] * (A. [PERSON_NAME] quiero) co…" at bounding box center [431, 297] width 372 height 133
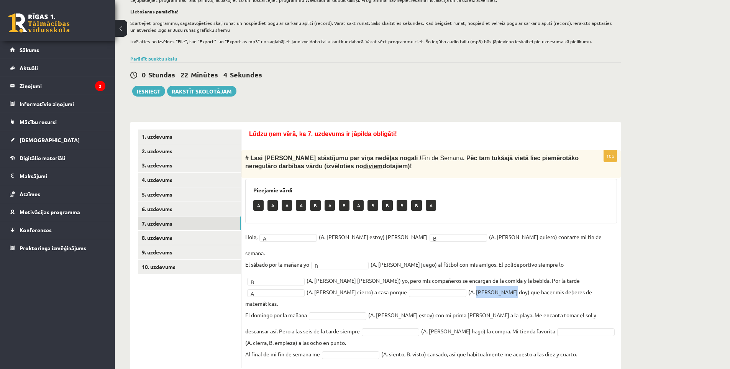
click at [342, 284] on div at bounding box center [342, 284] width 0 height 0
drag, startPoint x: 351, startPoint y: 283, endPoint x: 445, endPoint y: 282, distance: 93.9
click at [445, 282] on fieldset "Hola, A * (A. [PERSON_NAME] estoy) [PERSON_NAME] * (A. [PERSON_NAME] quiero) co…" at bounding box center [431, 297] width 372 height 133
click at [440, 284] on div at bounding box center [440, 284] width 0 height 0
click at [482, 283] on fieldset "Hola, A * (A. [PERSON_NAME] estoy) [PERSON_NAME] * (A. [PERSON_NAME] quiero) co…" at bounding box center [431, 297] width 372 height 133
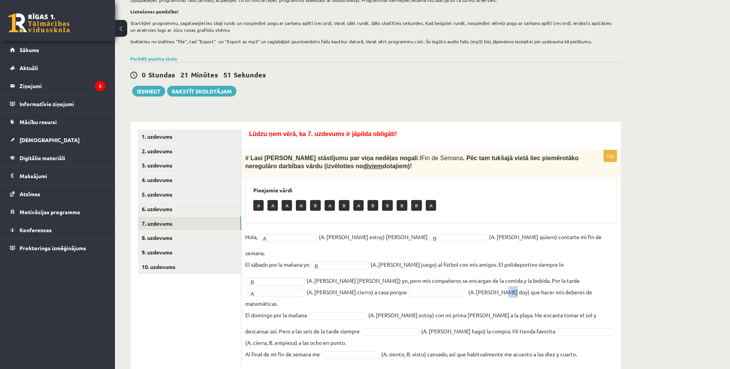
drag, startPoint x: 338, startPoint y: 282, endPoint x: 347, endPoint y: 281, distance: 9.6
click at [347, 281] on fieldset "Hola, A * (A. [PERSON_NAME] estoy) [PERSON_NAME] * (A. [PERSON_NAME] quiero) co…" at bounding box center [431, 297] width 372 height 133
click at [342, 284] on div at bounding box center [342, 284] width 0 height 0
click at [386, 284] on fieldset "Hola, A * (A. [PERSON_NAME] estoy) [PERSON_NAME] * (A. [PERSON_NAME] quiero) co…" at bounding box center [431, 297] width 372 height 133
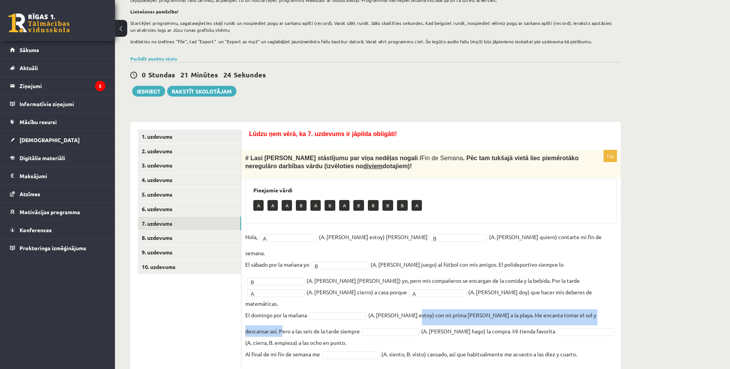
drag, startPoint x: 411, startPoint y: 294, endPoint x: 617, endPoint y: 294, distance: 205.9
click at [617, 294] on div "10p # [PERSON_NAME] stāstījumu par viņa nedēļas nogali / Fin de Semana . Pēc ta…" at bounding box center [432, 259] width 380 height 218
click at [612, 296] on div at bounding box center [612, 296] width 0 height 0
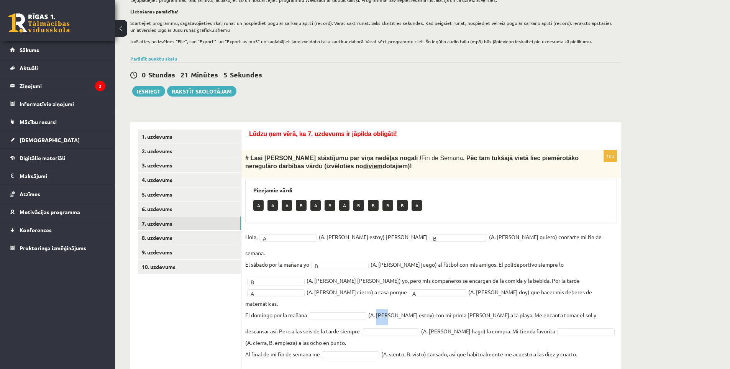
drag, startPoint x: 379, startPoint y: 292, endPoint x: 387, endPoint y: 294, distance: 8.4
click at [387, 294] on fieldset "Hola, A * (A. [PERSON_NAME] estoy) [PERSON_NAME] * (A. [PERSON_NAME] quiero) co…" at bounding box center [431, 297] width 372 height 133
click at [382, 296] on div at bounding box center [382, 296] width 0 height 0
click at [406, 300] on fieldset "Hola, A * (A. [PERSON_NAME] estoy) [PERSON_NAME] * (A. [PERSON_NAME] quiero) co…" at bounding box center [431, 297] width 372 height 133
drag, startPoint x: 580, startPoint y: 293, endPoint x: 294, endPoint y: 307, distance: 286.0
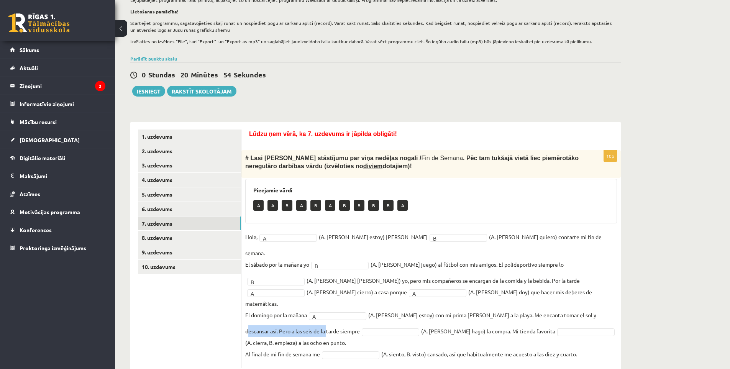
click at [294, 307] on fieldset "Hola, A * (A. [PERSON_NAME] estoy) [PERSON_NAME] * (A. [PERSON_NAME] quiero) co…" at bounding box center [431, 297] width 372 height 133
click at [289, 312] on div at bounding box center [289, 312] width 0 height 0
click at [399, 318] on fieldset "Hola, A * (A. [PERSON_NAME] estoy) [PERSON_NAME] * (A. [PERSON_NAME] quiero) co…" at bounding box center [431, 297] width 372 height 133
drag, startPoint x: 395, startPoint y: 308, endPoint x: 419, endPoint y: 309, distance: 24.2
click at [419, 309] on fieldset "Hola, A * (A. [PERSON_NAME] estoy) [PERSON_NAME] * (A. [PERSON_NAME] quiero) co…" at bounding box center [431, 297] width 372 height 133
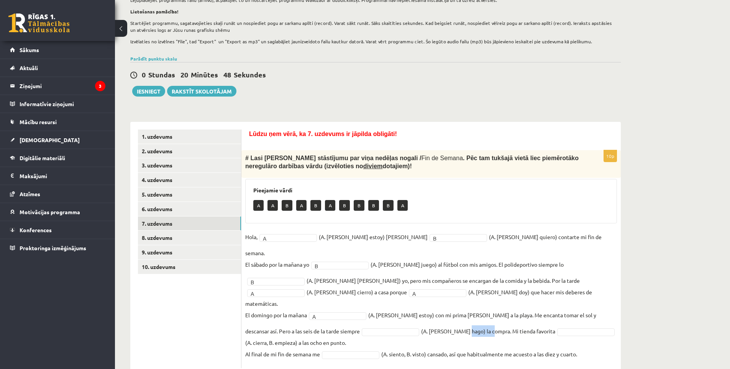
click at [414, 312] on div at bounding box center [414, 312] width 0 height 0
click at [394, 321] on fieldset "Hola, A * (A. [PERSON_NAME] estoy) [PERSON_NAME] * (A. [PERSON_NAME] quiero) co…" at bounding box center [431, 297] width 372 height 133
drag, startPoint x: 380, startPoint y: 309, endPoint x: 391, endPoint y: 309, distance: 10.7
click at [391, 309] on fieldset "Hola, A * (A. [PERSON_NAME] estoy) [PERSON_NAME] * (A. [PERSON_NAME] quiero) co…" at bounding box center [431, 297] width 372 height 133
click at [386, 312] on div at bounding box center [386, 312] width 0 height 0
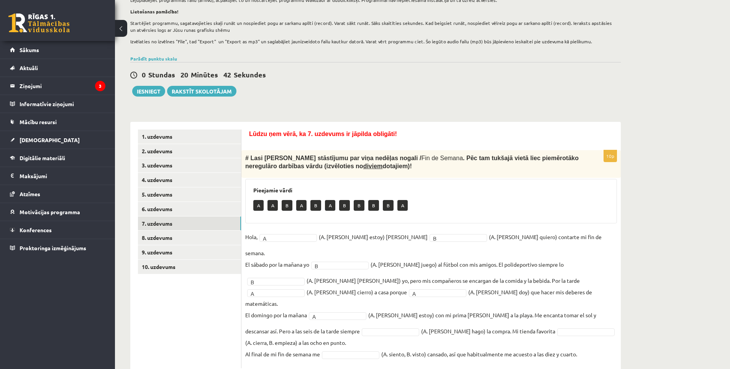
drag, startPoint x: 419, startPoint y: 319, endPoint x: 415, endPoint y: 321, distance: 4.3
click at [419, 319] on fieldset "Hola, A * (A. [PERSON_NAME] estoy) [PERSON_NAME] * (A. [PERSON_NAME] quiero) co…" at bounding box center [431, 297] width 372 height 133
click at [371, 309] on fieldset "Hola, A * (A. [PERSON_NAME] estoy) [PERSON_NAME] * (A. [PERSON_NAME] quiero) co…" at bounding box center [431, 297] width 372 height 133
drag, startPoint x: 362, startPoint y: 311, endPoint x: 371, endPoint y: 311, distance: 9.6
click at [371, 311] on fieldset "Hola, A * (A. [PERSON_NAME] estoy) [PERSON_NAME] * (A. [PERSON_NAME] quiero) co…" at bounding box center [431, 297] width 372 height 133
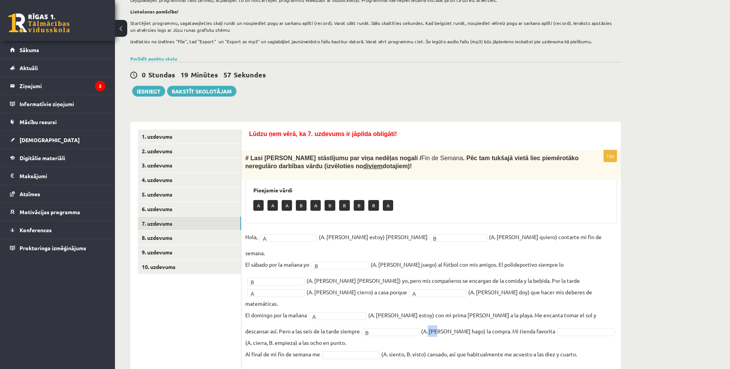
click at [367, 312] on div at bounding box center [367, 312] width 0 height 0
click at [387, 316] on fieldset "Hola, A * (A. [PERSON_NAME] estoy) [PERSON_NAME] * (A. [PERSON_NAME] quiero) co…" at bounding box center [431, 297] width 372 height 133
drag, startPoint x: 422, startPoint y: 309, endPoint x: 463, endPoint y: 307, distance: 41.4
click at [463, 307] on fieldset "Hola, A * (A. [PERSON_NAME] estoy) [PERSON_NAME] * (A. [PERSON_NAME] quiero) co…" at bounding box center [431, 297] width 372 height 133
click at [458, 295] on div at bounding box center [458, 295] width 0 height 0
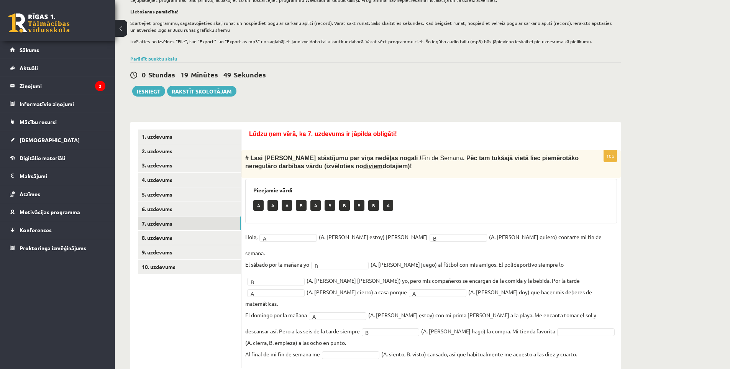
click at [443, 324] on fieldset "Hola, A * (A. [PERSON_NAME] estoy) [PERSON_NAME] * (A. [PERSON_NAME] quiero) co…" at bounding box center [431, 297] width 372 height 133
drag, startPoint x: 535, startPoint y: 309, endPoint x: 576, endPoint y: 311, distance: 41.4
click at [576, 311] on fieldset "Hola, A * (A. [PERSON_NAME] estoy) [PERSON_NAME] * (A. [PERSON_NAME] quiero) co…" at bounding box center [431, 297] width 372 height 133
click at [571, 312] on div at bounding box center [571, 312] width 0 height 0
click at [531, 326] on fieldset "Hola, A * (A. [PERSON_NAME] estoy) [PERSON_NAME] * (A. [PERSON_NAME] quiero) co…" at bounding box center [431, 297] width 372 height 133
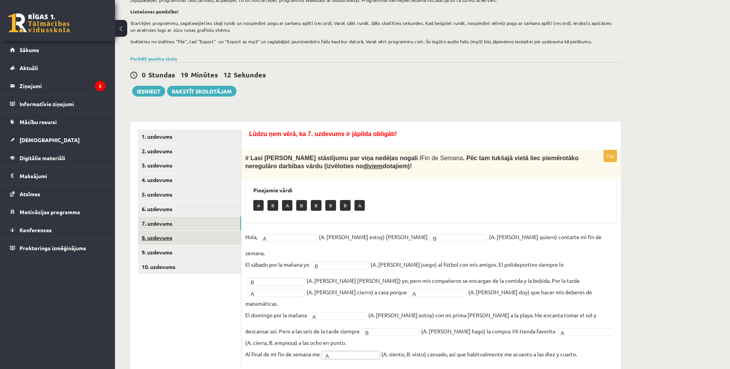
click at [205, 235] on link "8. uzdevums" at bounding box center [189, 238] width 103 height 14
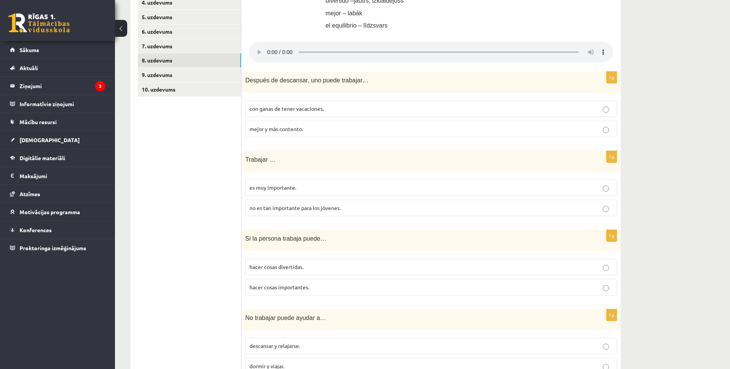
scroll to position [100, 0]
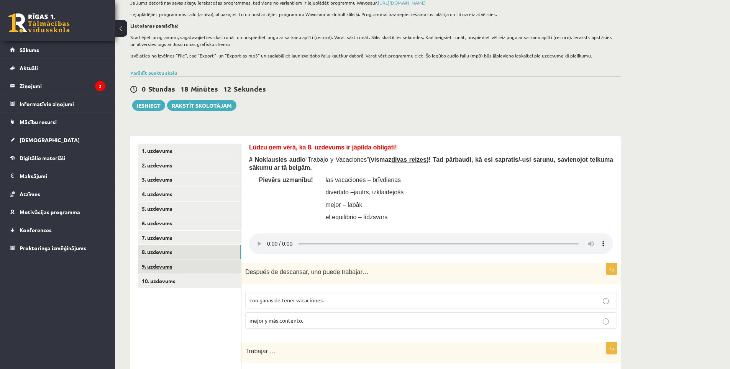
click at [171, 265] on link "9. uzdevums" at bounding box center [189, 267] width 103 height 14
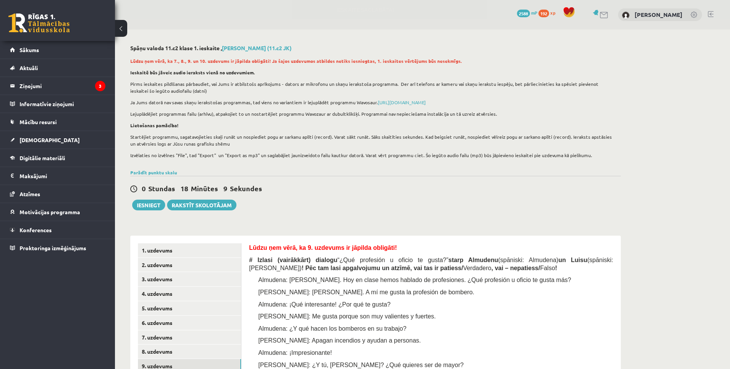
scroll to position [192, 0]
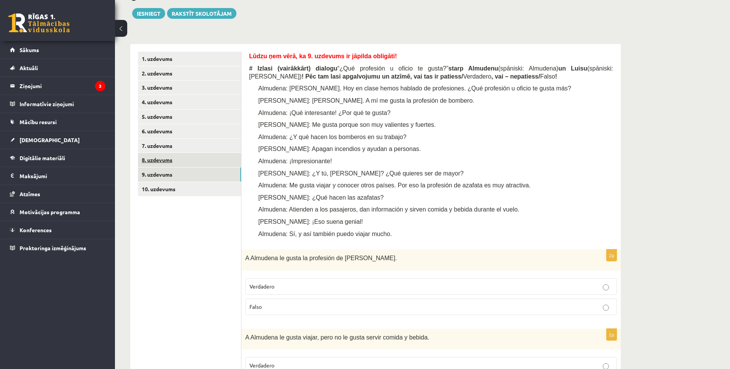
click at [172, 161] on link "8. uzdevums" at bounding box center [189, 160] width 103 height 14
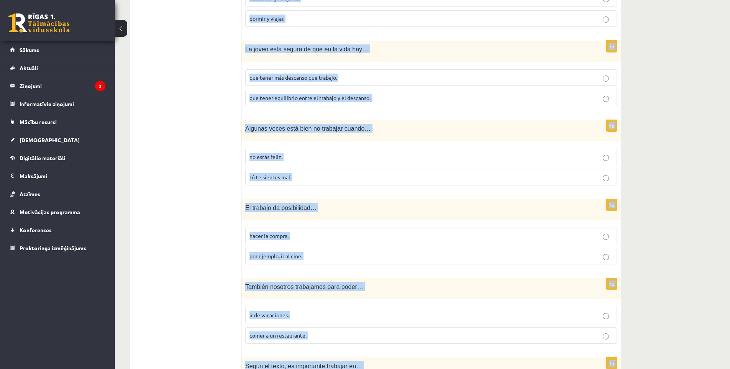
scroll to position [802, 0]
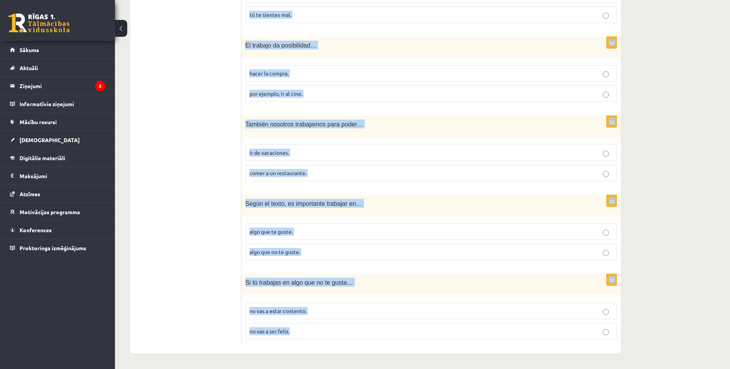
drag, startPoint x: 243, startPoint y: 112, endPoint x: 350, endPoint y: 324, distance: 237.1
copy form "Loremip do sitametco, adi elits doeiusmo… tem incid ut labor etdolorema. aliqu …"
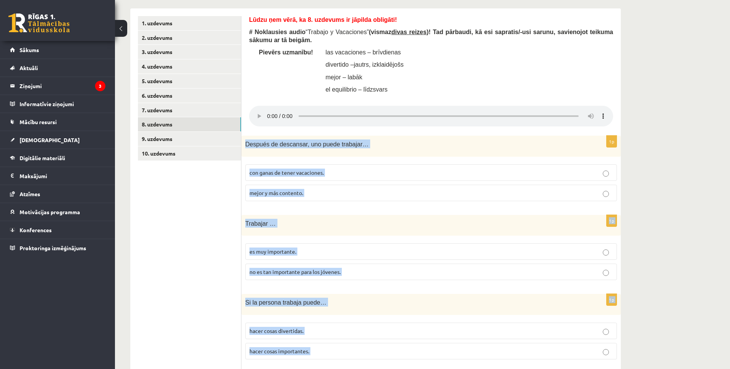
scroll to position [163, 0]
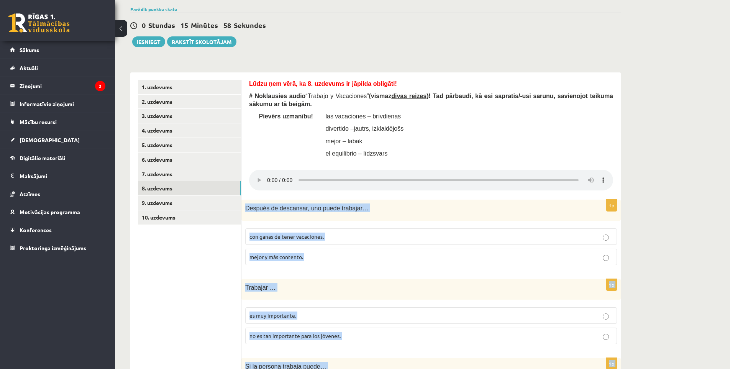
click at [307, 218] on div "Después de descansar, uno puede trabajar…" at bounding box center [432, 210] width 380 height 21
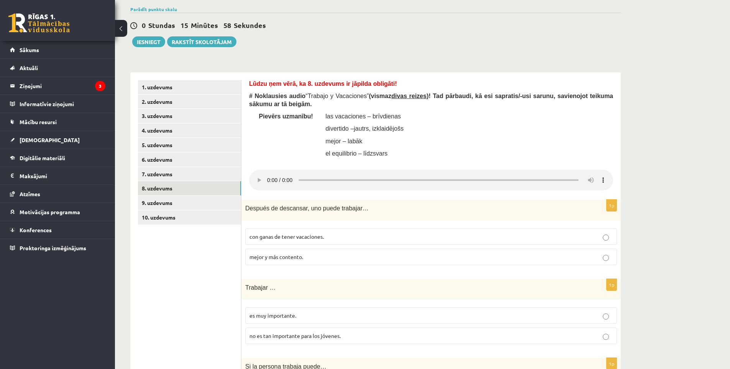
click at [305, 262] on label "mejor y más contento." at bounding box center [431, 257] width 372 height 16
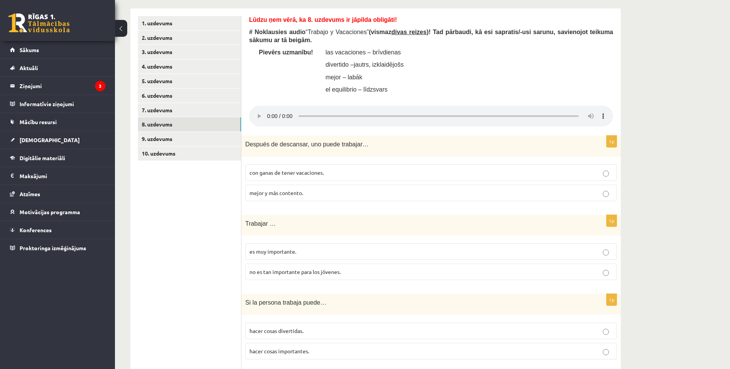
scroll to position [291, 0]
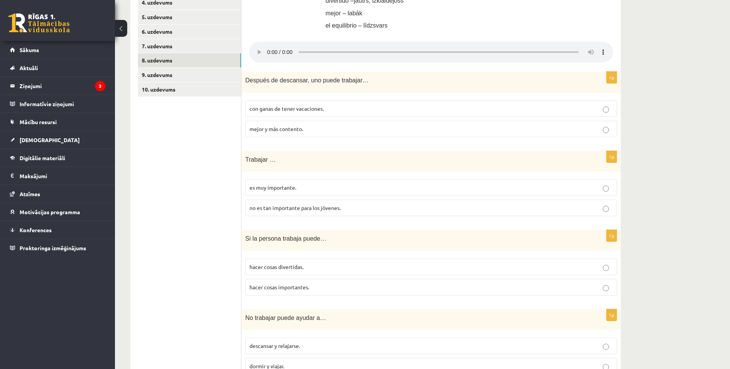
click at [323, 191] on p "es muy importante." at bounding box center [431, 188] width 363 height 8
click at [294, 269] on span "hacer cosas divertidas." at bounding box center [277, 266] width 54 height 7
click at [309, 287] on label "hacer cosas importantes." at bounding box center [431, 287] width 372 height 16
click at [313, 289] on p "hacer cosas importantes." at bounding box center [431, 287] width 363 height 8
click at [318, 271] on p "hacer cosas divertidas." at bounding box center [431, 267] width 363 height 8
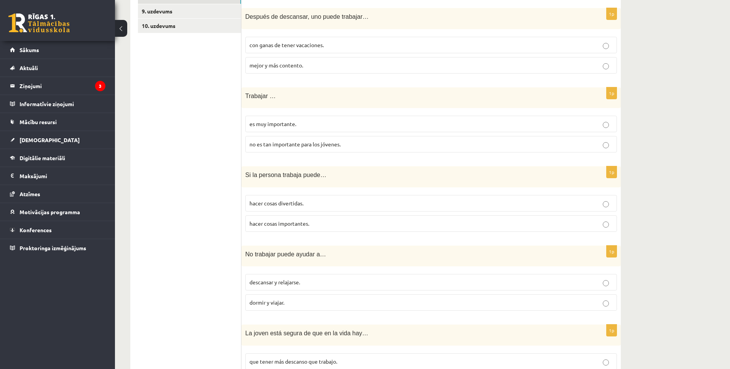
scroll to position [419, 0]
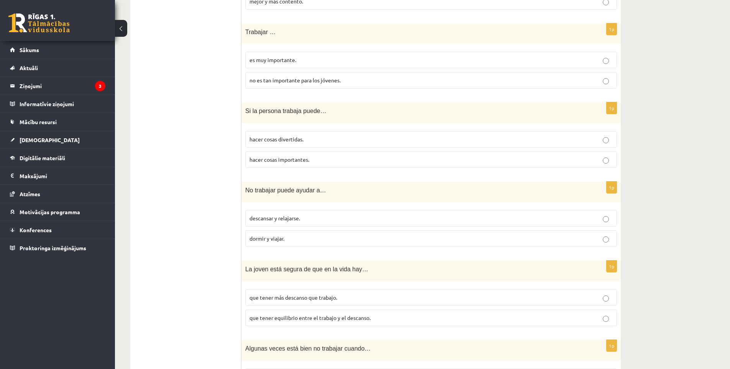
click at [314, 220] on p "descansar y relajarse." at bounding box center [431, 218] width 363 height 8
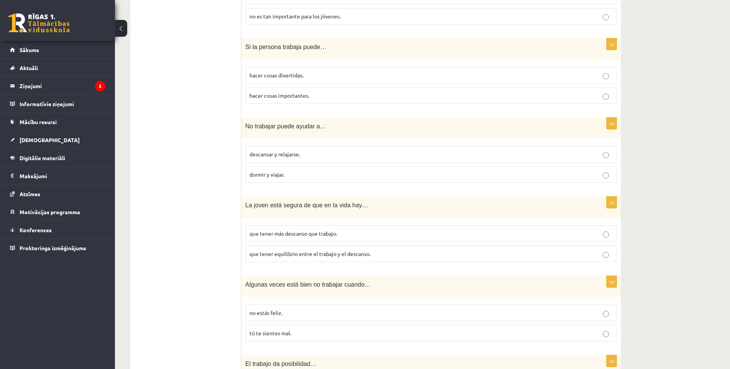
click at [284, 257] on span "que tener equilibrio entre el trabajo y el descanso." at bounding box center [310, 253] width 121 height 7
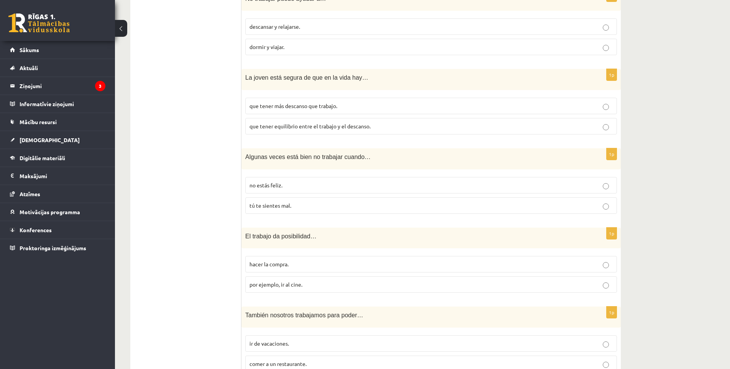
scroll to position [675, 0]
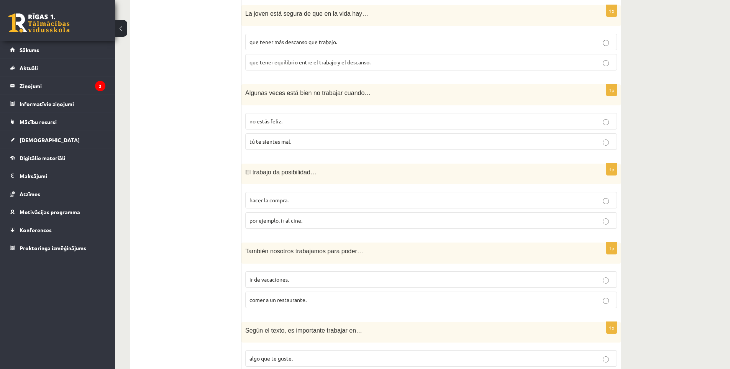
click at [292, 140] on p "tú te sientes mal." at bounding box center [431, 142] width 363 height 8
click at [282, 220] on span "por ejemplo, ir al cine." at bounding box center [276, 220] width 53 height 7
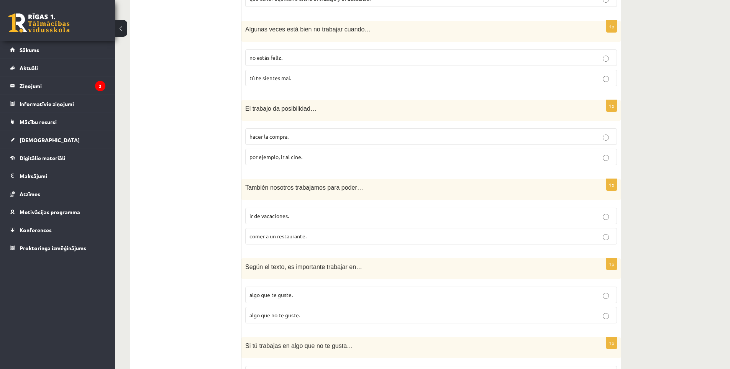
scroll to position [802, 0]
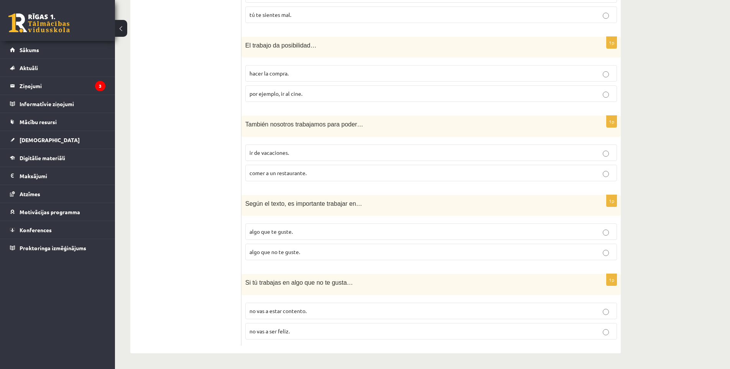
click at [317, 153] on p "ir de vacaciones." at bounding box center [431, 153] width 363 height 8
click at [280, 230] on span "algo que te guste." at bounding box center [271, 231] width 43 height 7
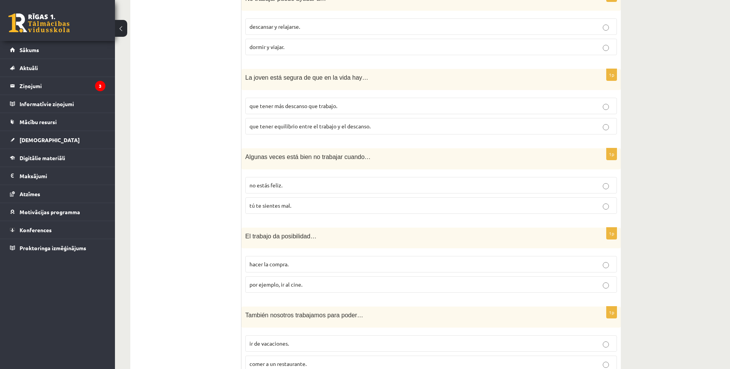
scroll to position [419, 0]
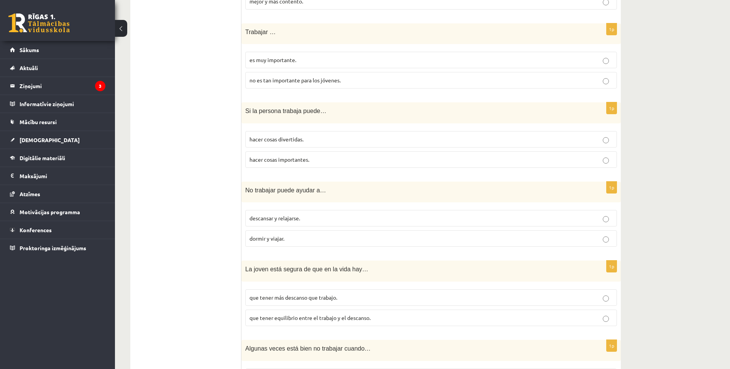
click at [292, 162] on span "hacer cosas importantes." at bounding box center [280, 159] width 60 height 7
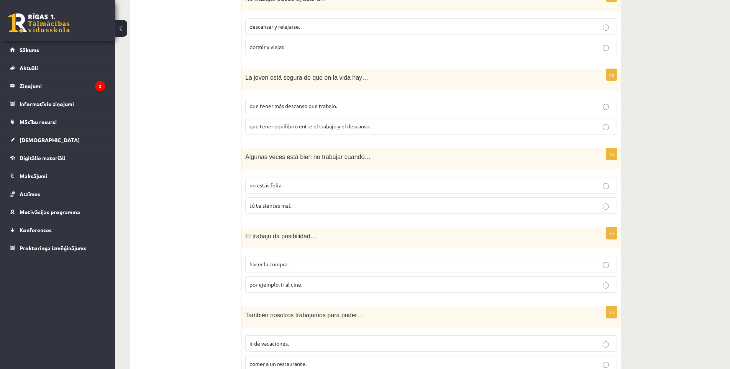
scroll to position [802, 0]
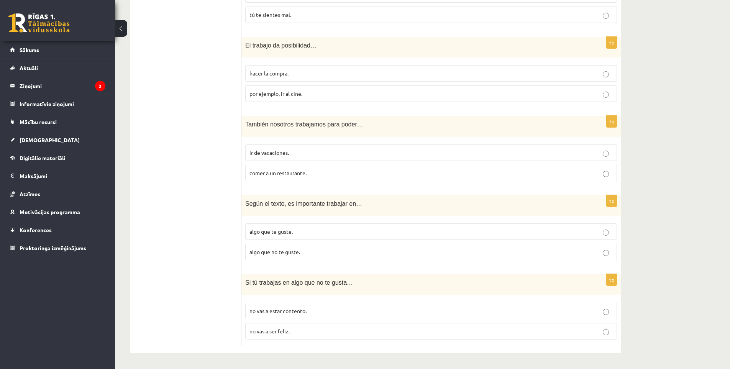
click at [296, 257] on label "algo que no te guste." at bounding box center [431, 252] width 372 height 16
click at [290, 335] on p "no vas a ser feliz." at bounding box center [431, 331] width 363 height 8
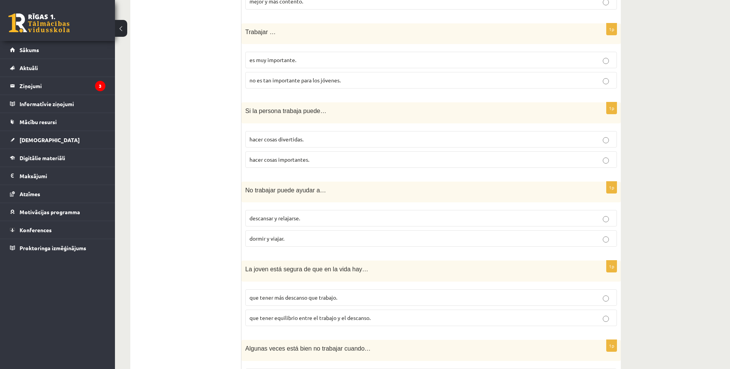
scroll to position [100, 0]
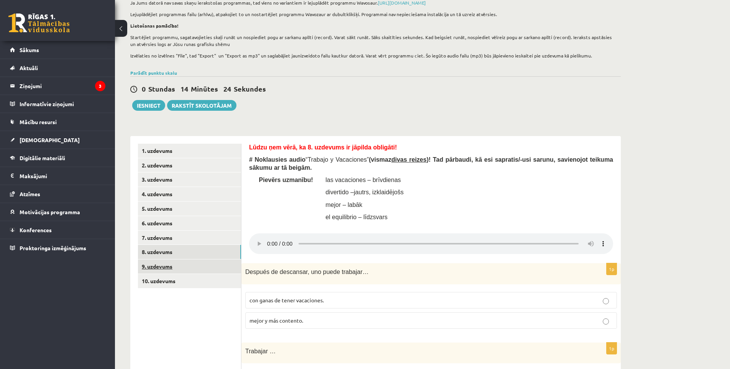
click at [196, 270] on link "9. uzdevums" at bounding box center [189, 267] width 103 height 14
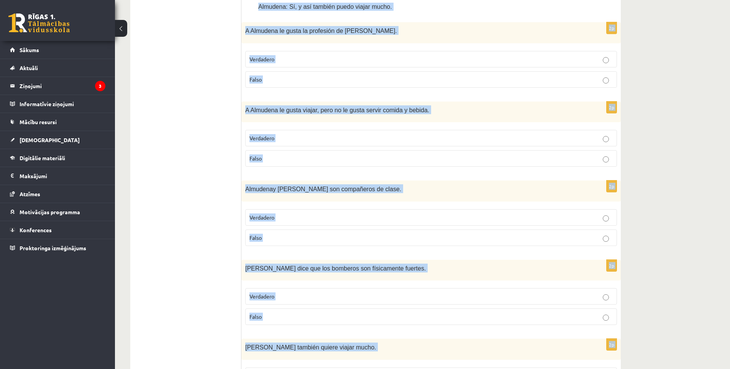
scroll to position [722, 0]
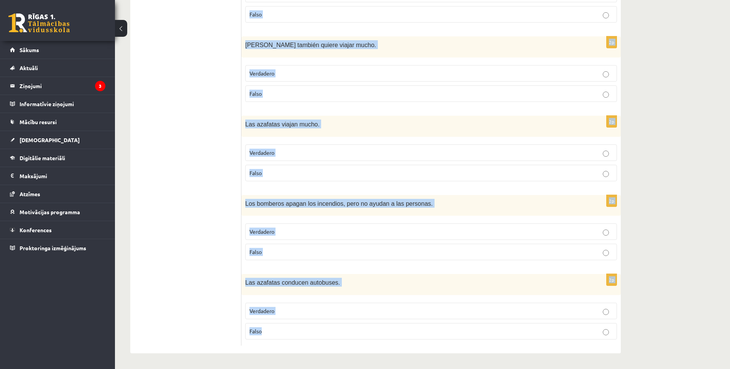
drag, startPoint x: 249, startPoint y: 223, endPoint x: 393, endPoint y: 324, distance: 176.4
copy form "# Loremi (dolorsitam) consect “¿Adi elitseddo e tempor in utlab?” etdol Magnaal…"
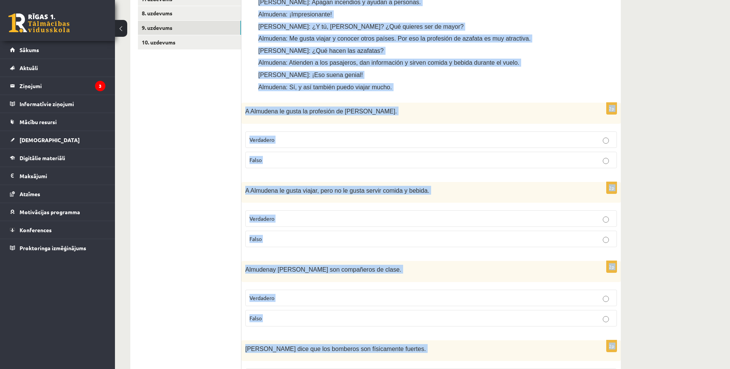
scroll to position [274, 0]
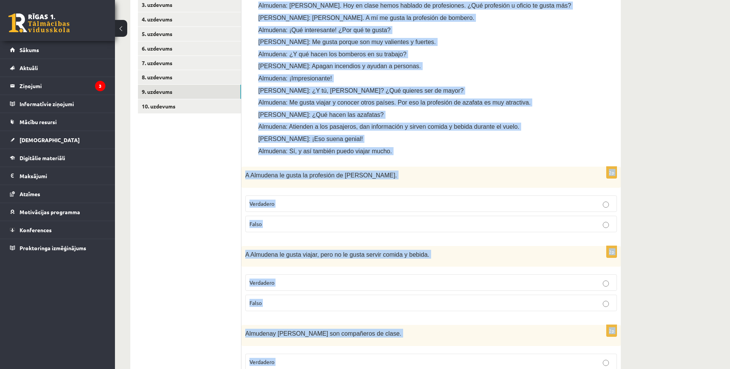
click at [314, 203] on p "Verdadero" at bounding box center [431, 204] width 363 height 8
click at [403, 178] on p "A Almudena le gusta la profesión de [PERSON_NAME]." at bounding box center [412, 175] width 334 height 9
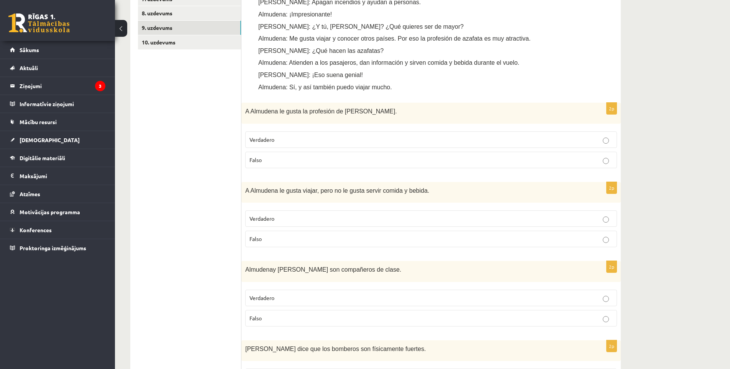
scroll to position [403, 0]
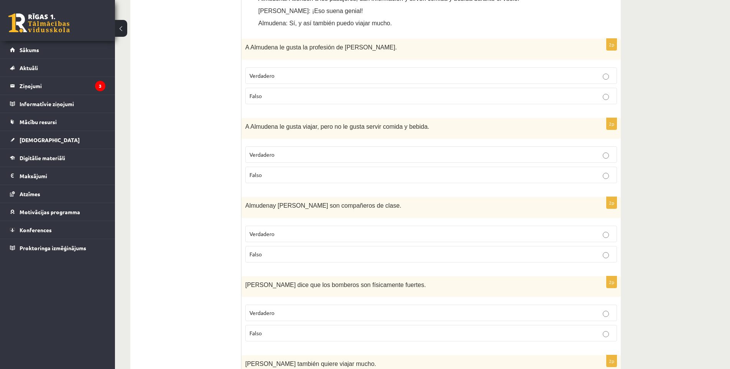
click at [306, 176] on p "Falso" at bounding box center [431, 175] width 363 height 8
click at [304, 236] on p "Verdadero" at bounding box center [431, 234] width 363 height 8
click at [291, 242] on label "Verdadero" at bounding box center [431, 234] width 372 height 16
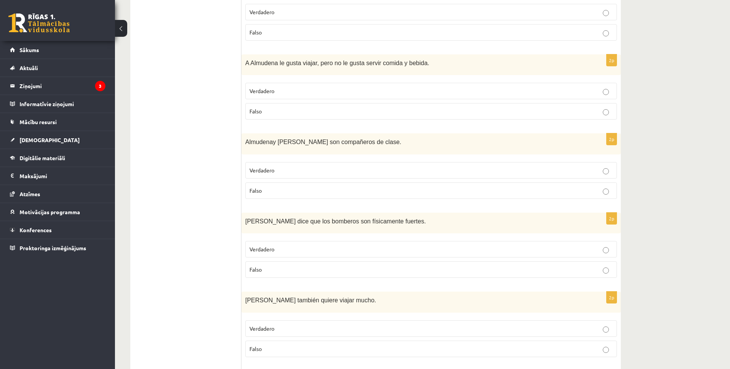
click at [394, 260] on fieldset "Verdadero [GEOGRAPHIC_DATA]" at bounding box center [431, 258] width 372 height 43
click at [446, 255] on label "Verdadero" at bounding box center [431, 249] width 372 height 16
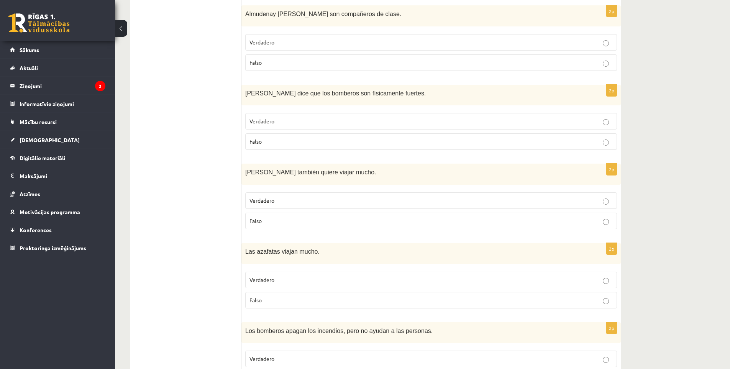
click at [366, 222] on p "Falso" at bounding box center [431, 221] width 363 height 8
click at [359, 286] on label "Verdadero" at bounding box center [431, 280] width 372 height 16
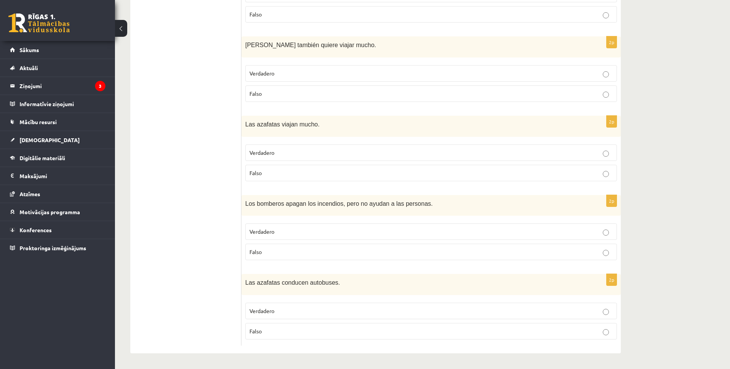
click at [337, 251] on p "Falso" at bounding box center [431, 252] width 363 height 8
click at [330, 332] on p "Falso" at bounding box center [431, 331] width 363 height 8
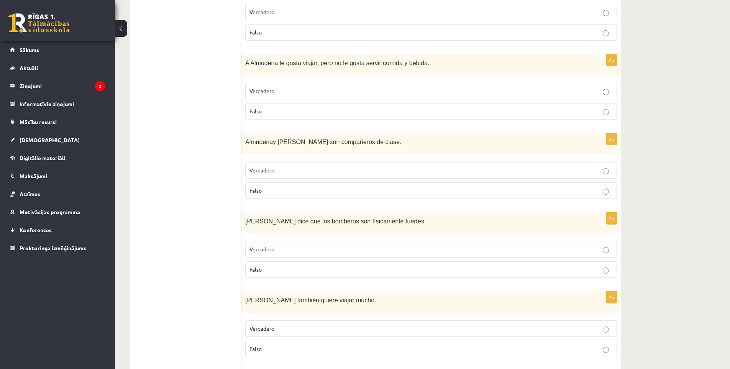
scroll to position [274, 0]
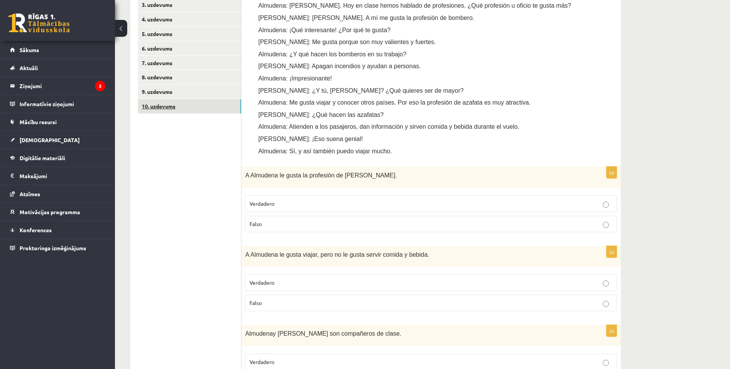
click at [168, 107] on link "10. uzdevums" at bounding box center [189, 106] width 103 height 14
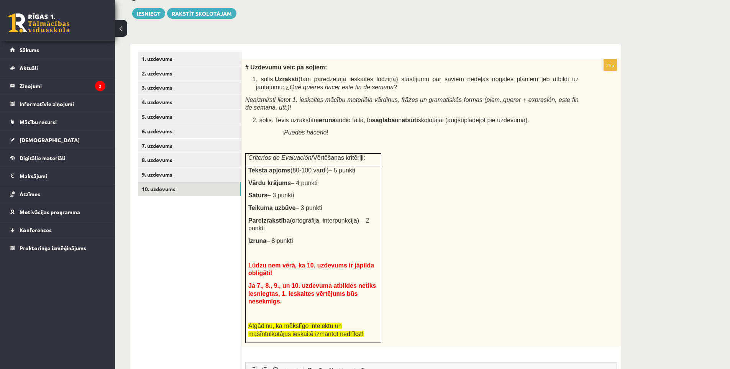
scroll to position [256, 0]
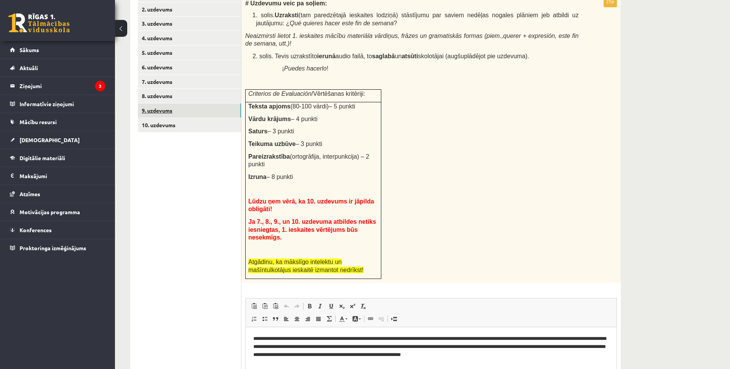
click at [179, 112] on link "9. uzdevums" at bounding box center [189, 111] width 103 height 14
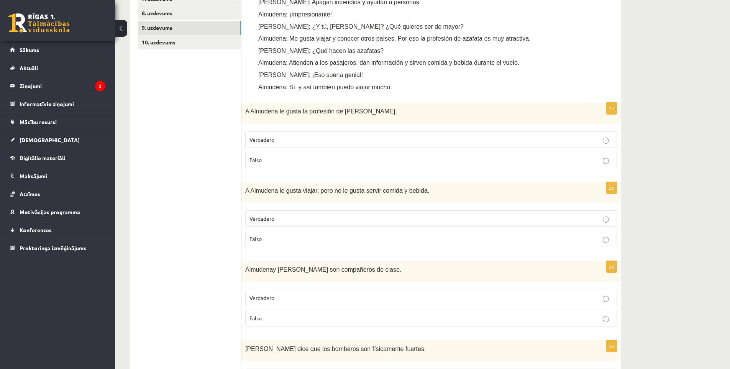
scroll to position [83, 0]
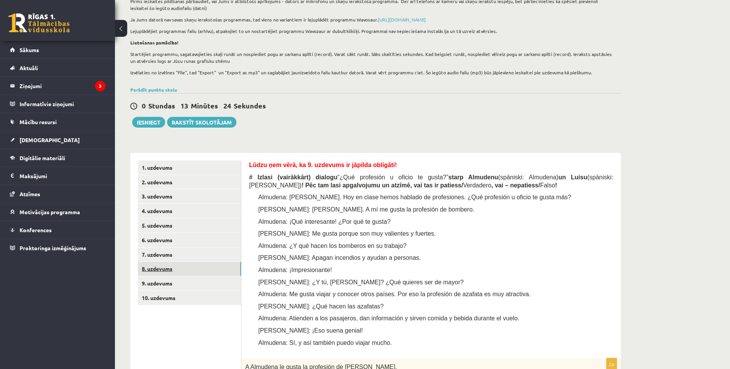
click at [181, 270] on link "8. uzdevums" at bounding box center [189, 269] width 103 height 14
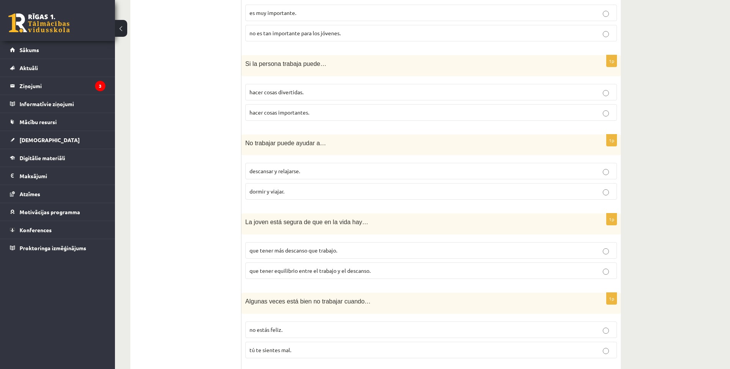
scroll to position [802, 0]
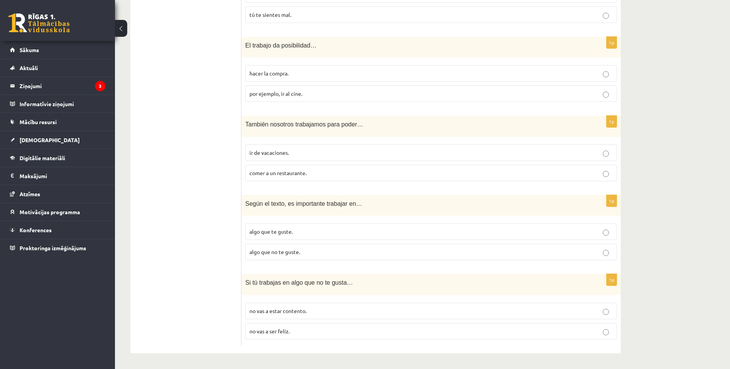
click at [316, 228] on p "algo que te guste." at bounding box center [431, 232] width 363 height 8
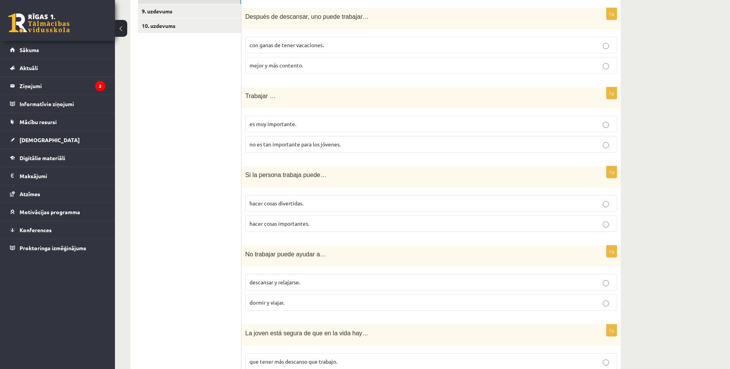
scroll to position [291, 0]
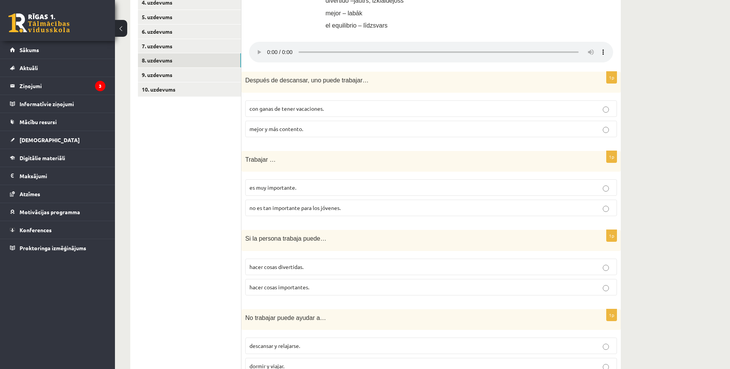
click at [348, 268] on p "hacer cosas divertidas." at bounding box center [431, 267] width 363 height 8
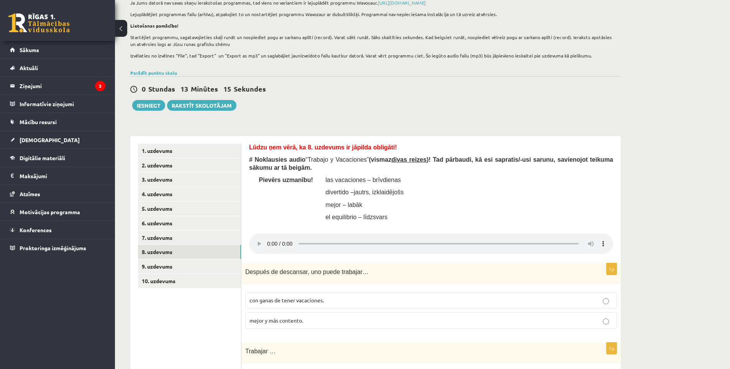
scroll to position [36, 0]
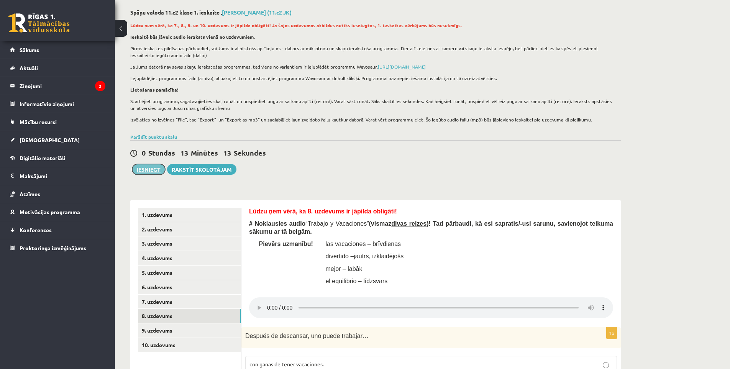
click at [146, 167] on button "Iesniegt" at bounding box center [148, 169] width 33 height 11
click at [161, 211] on link "1. uzdevums" at bounding box center [189, 215] width 103 height 14
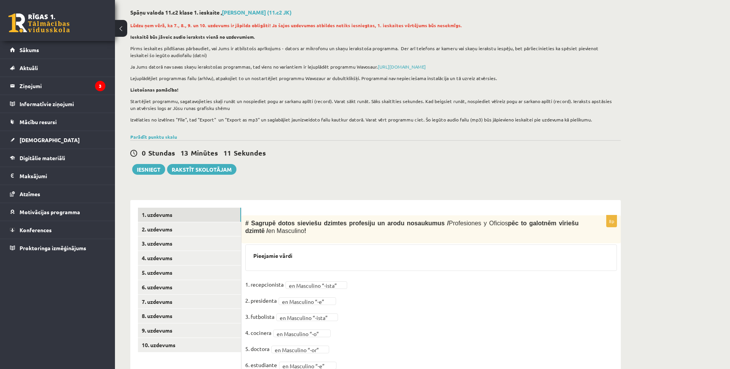
scroll to position [102, 0]
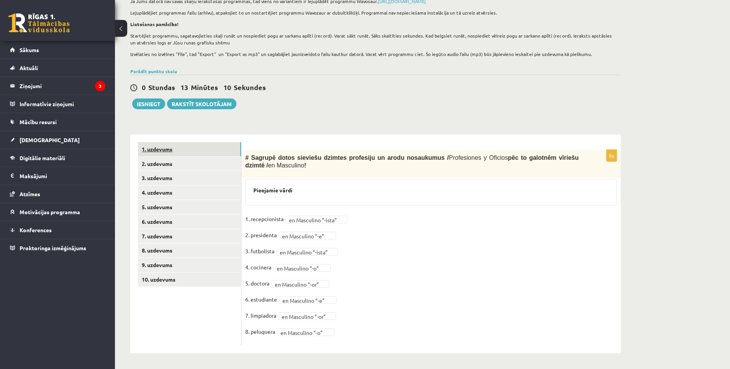
click at [191, 153] on link "1. uzdevums" at bounding box center [189, 149] width 103 height 14
click at [193, 160] on link "2. uzdevums" at bounding box center [189, 164] width 103 height 14
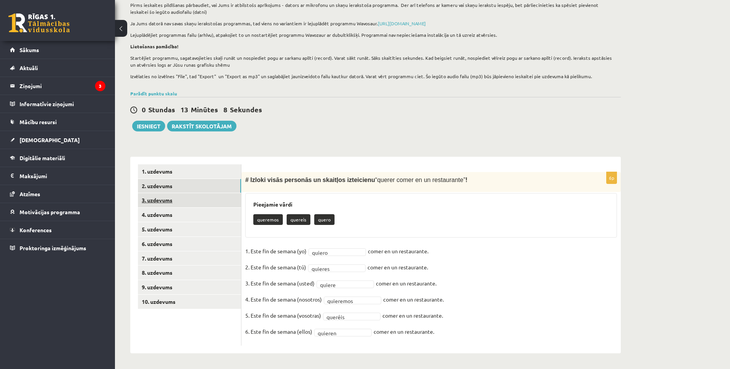
click at [175, 199] on link "3. uzdevums" at bounding box center [189, 200] width 103 height 14
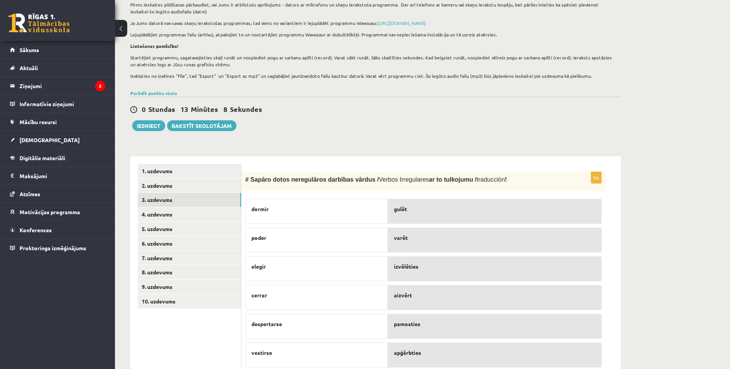
scroll to position [163, 0]
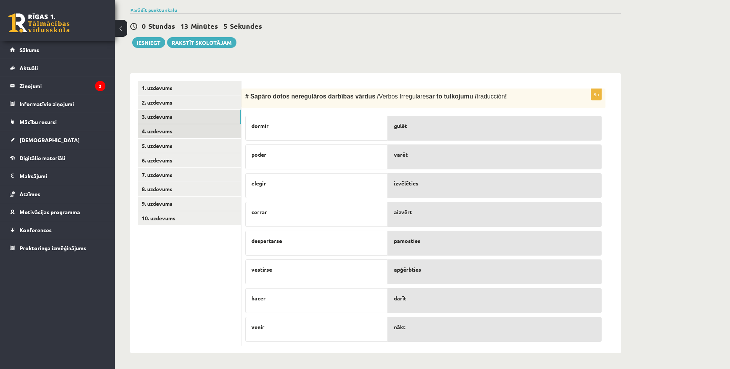
click at [171, 134] on link "4. uzdevums" at bounding box center [189, 131] width 103 height 14
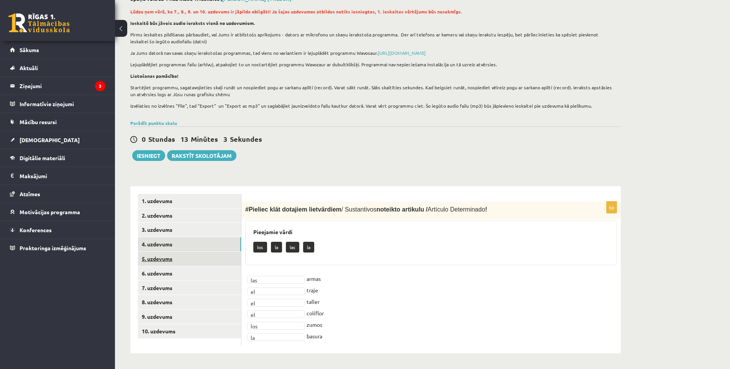
click at [169, 259] on link "5. uzdevums" at bounding box center [189, 259] width 103 height 14
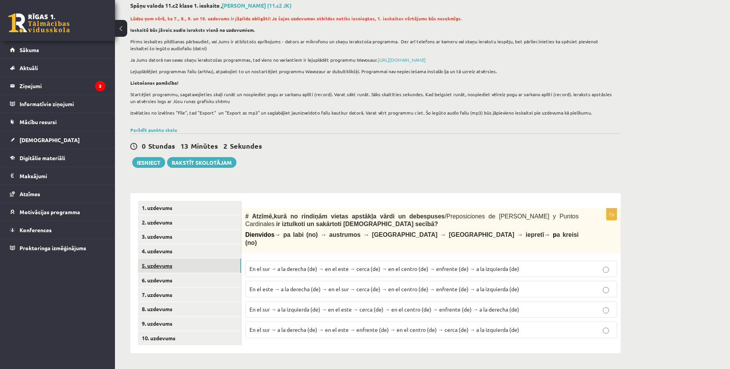
scroll to position [43, 0]
click at [204, 279] on link "6. uzdevums" at bounding box center [189, 280] width 103 height 14
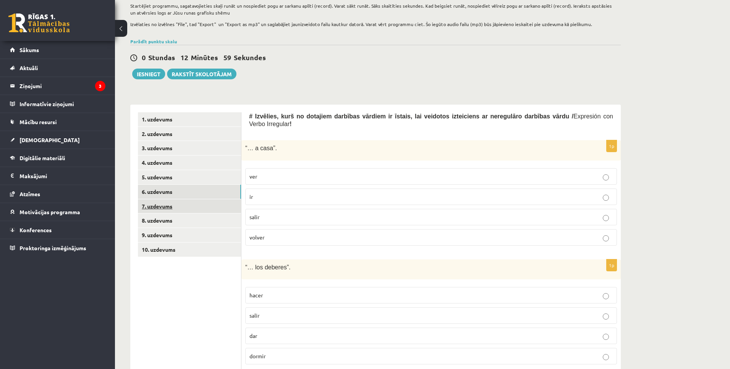
click at [177, 211] on link "7. uzdevums" at bounding box center [189, 206] width 103 height 14
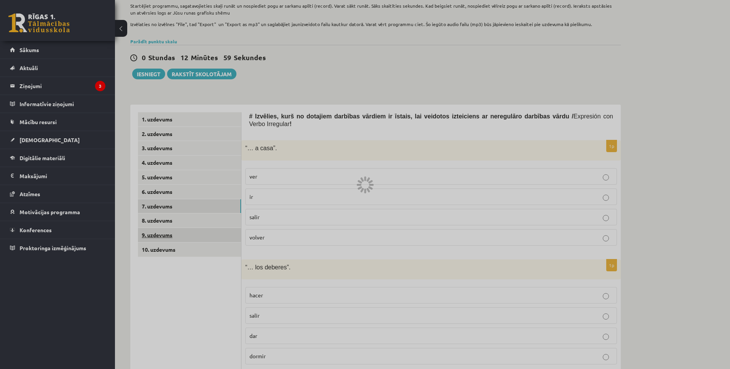
scroll to position [114, 0]
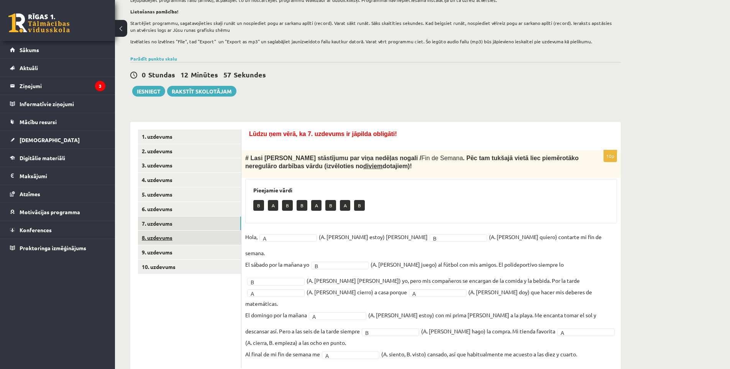
click at [180, 239] on link "8. uzdevums" at bounding box center [189, 238] width 103 height 14
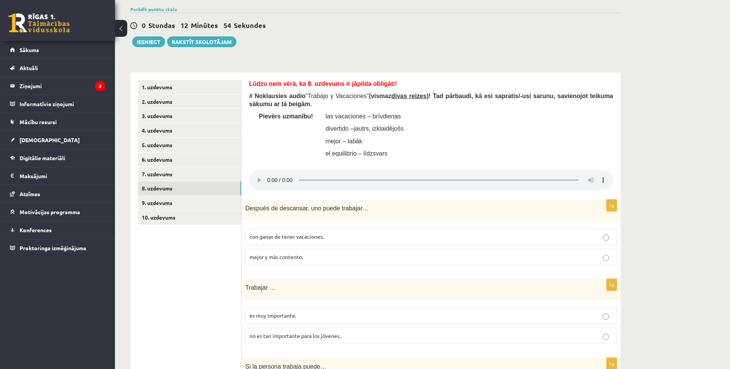
scroll to position [100, 0]
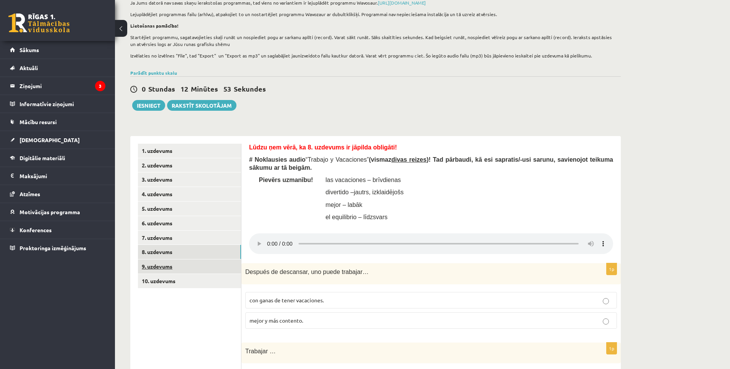
click at [179, 266] on link "9. uzdevums" at bounding box center [189, 267] width 103 height 14
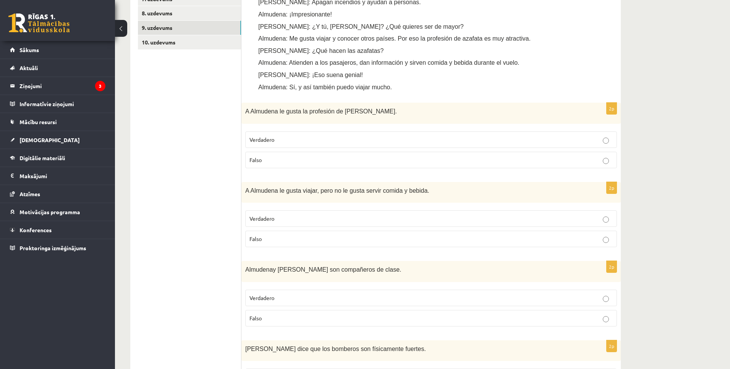
scroll to position [274, 0]
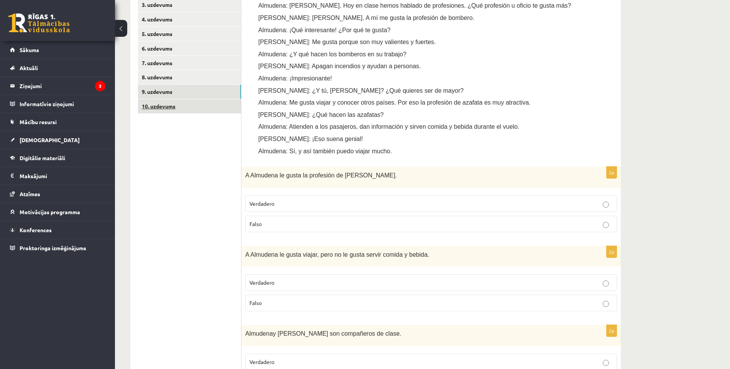
click at [177, 105] on link "10. uzdevums" at bounding box center [189, 106] width 103 height 14
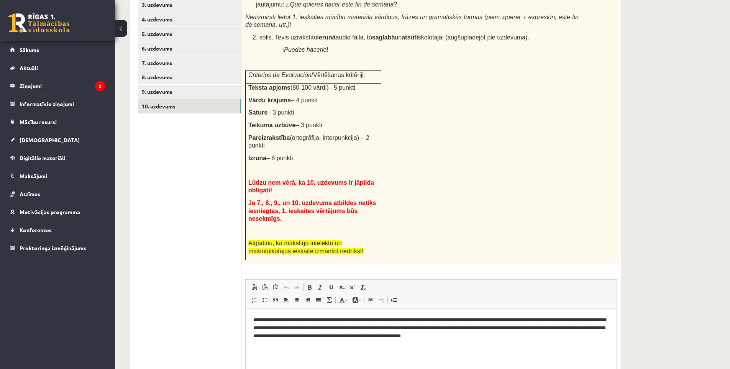
scroll to position [360, 0]
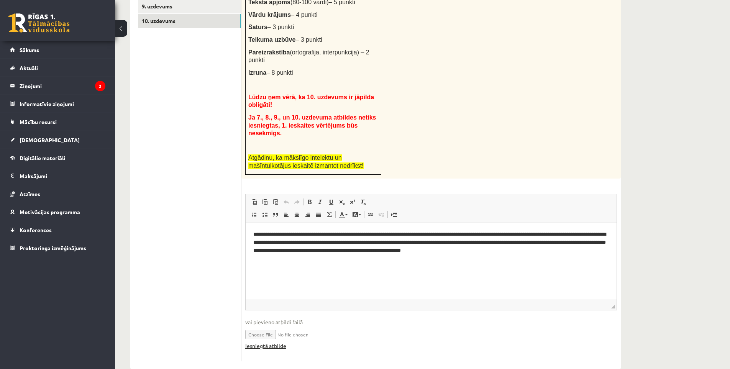
click at [271, 342] on link "Iesniegtā atbilde" at bounding box center [265, 346] width 41 height 8
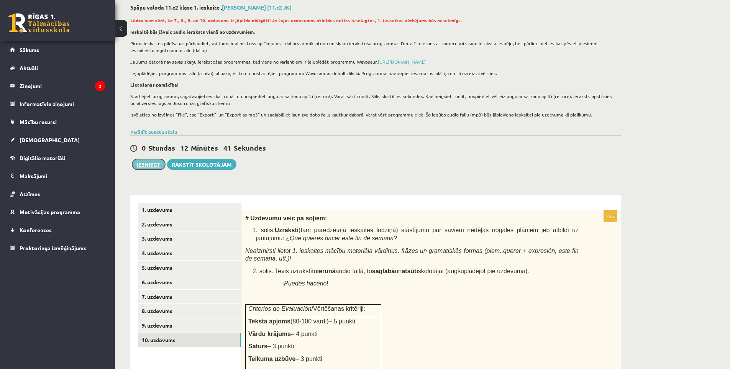
click at [150, 161] on button "Iesniegt" at bounding box center [148, 164] width 33 height 11
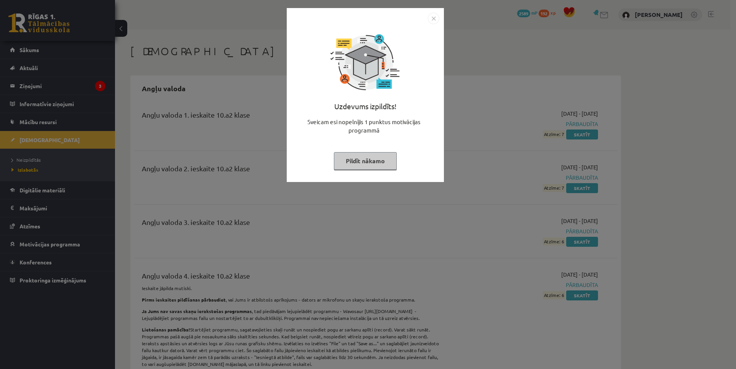
click at [433, 21] on img "Close" at bounding box center [434, 19] width 12 height 12
